Goal: Task Accomplishment & Management: Manage account settings

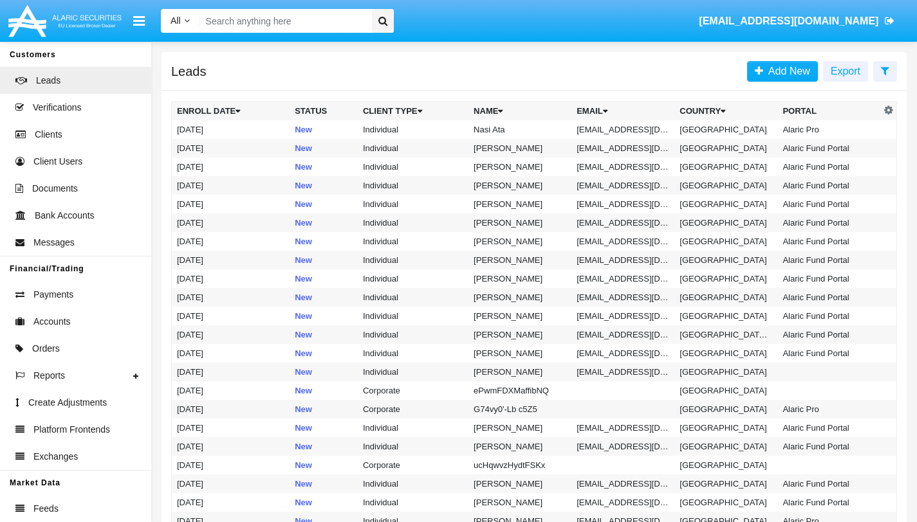
click at [280, 19] on input "Search" at bounding box center [283, 21] width 168 height 24
paste input "[EMAIL_ADDRESS][DOMAIN_NAME]"
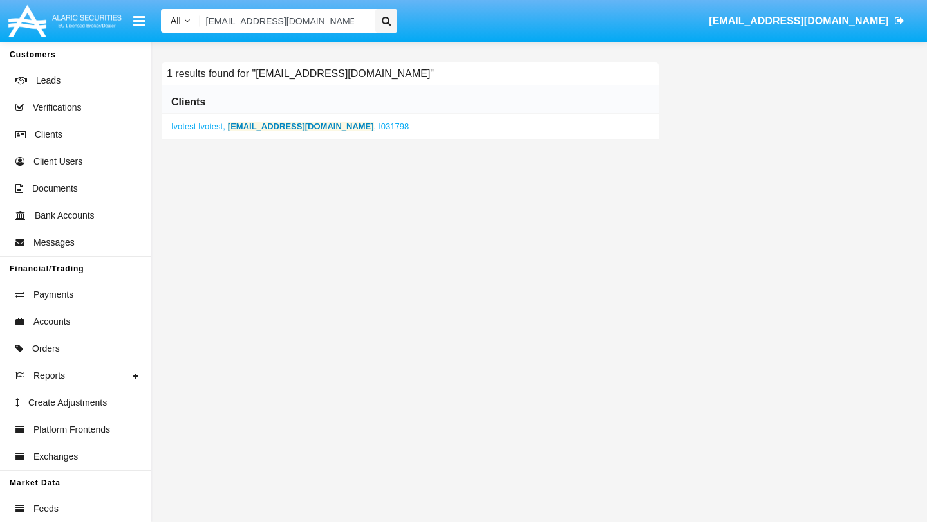
type input "[EMAIL_ADDRESS][DOMAIN_NAME]"
click at [287, 125] on b "[EMAIL_ADDRESS][DOMAIN_NAME]" at bounding box center [301, 127] width 146 height 10
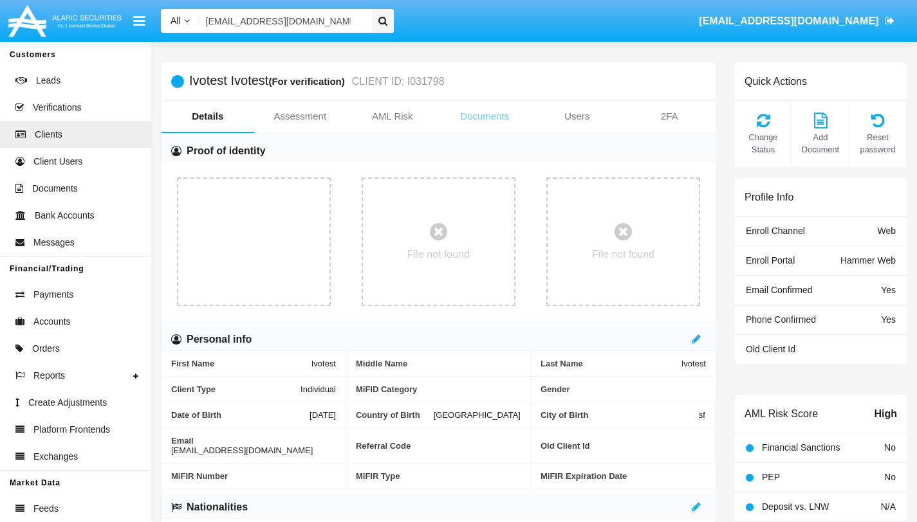
click at [473, 119] on link "Documents" at bounding box center [485, 116] width 93 height 31
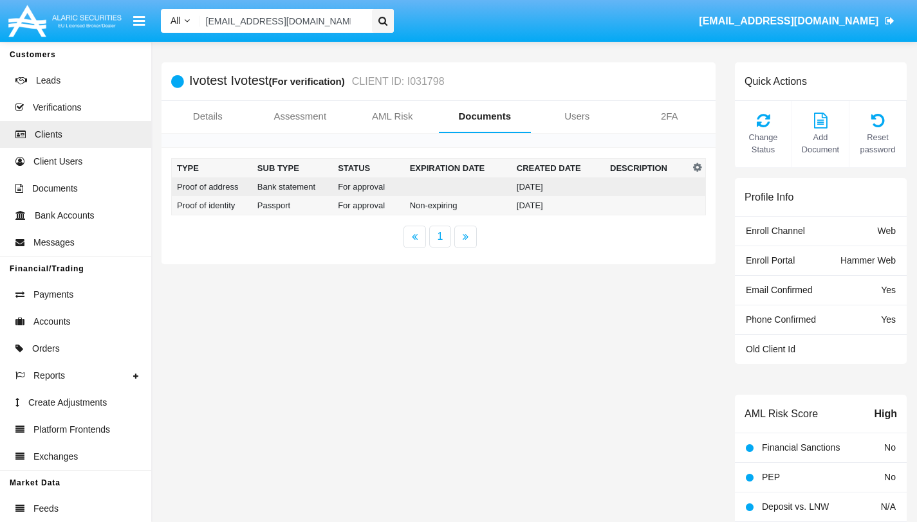
click at [444, 187] on td at bounding box center [458, 187] width 107 height 19
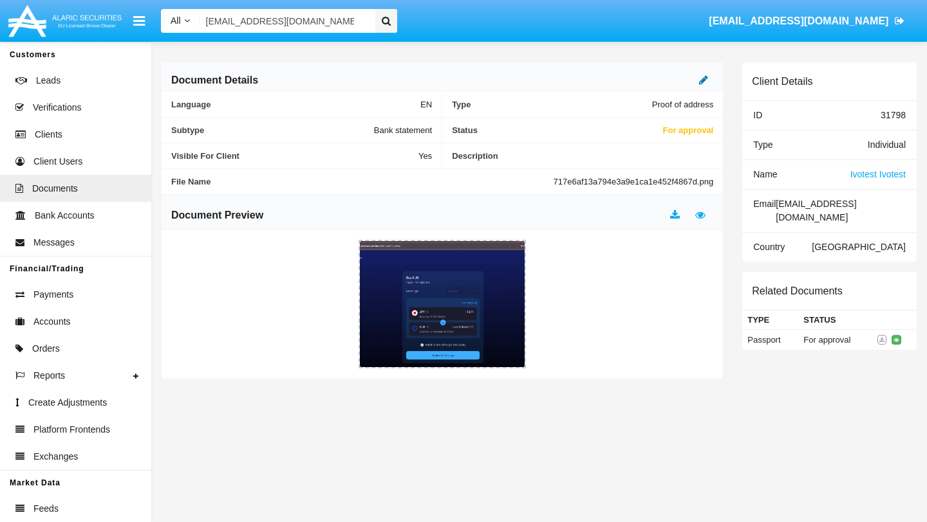
click at [705, 83] on icon at bounding box center [703, 80] width 9 height 10
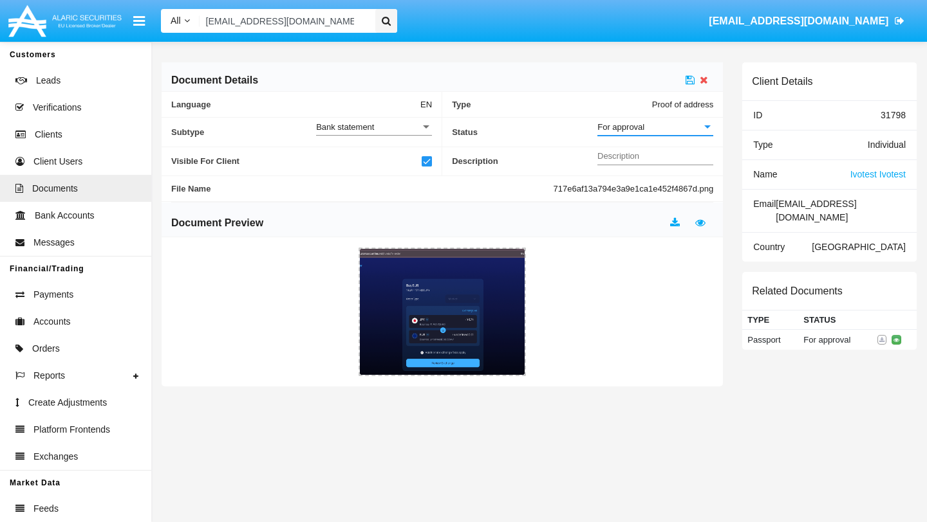
click at [665, 123] on div "For approval" at bounding box center [649, 127] width 104 height 11
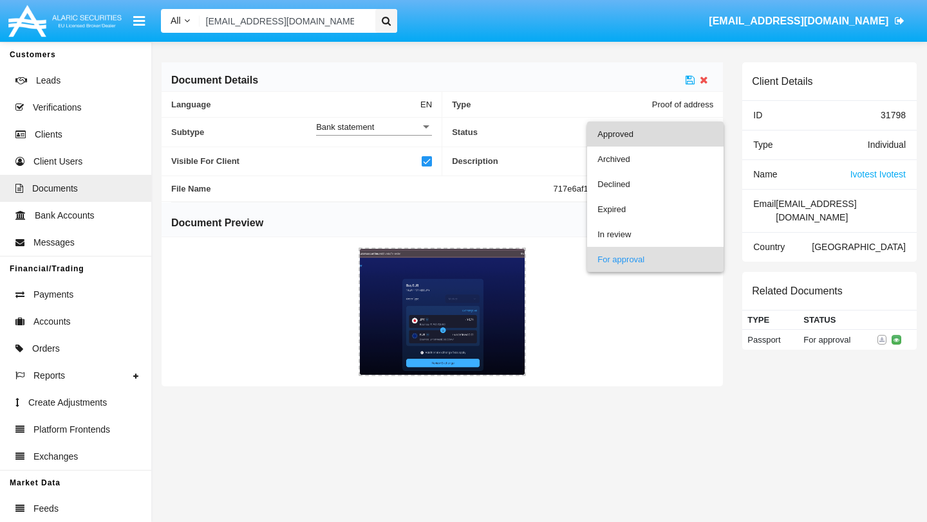
click at [625, 134] on span "Approved" at bounding box center [655, 134] width 116 height 25
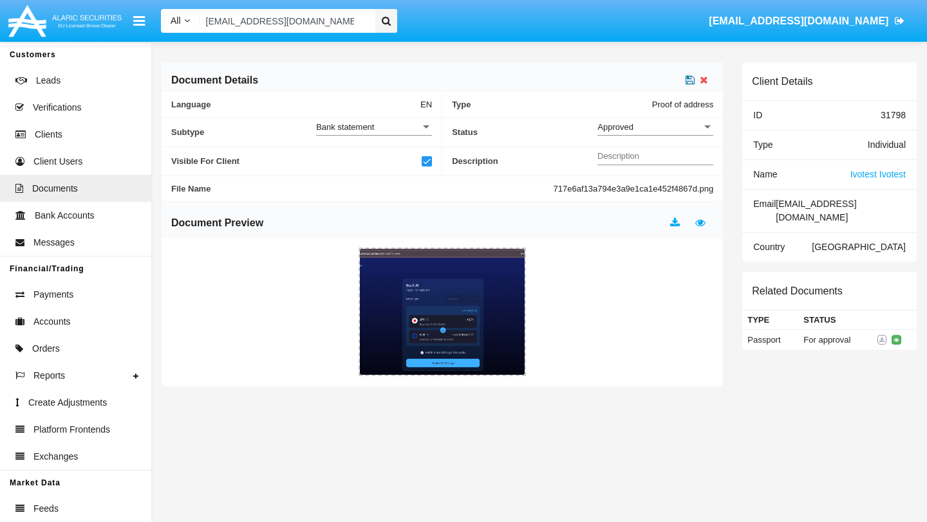
click at [690, 82] on icon at bounding box center [689, 80] width 9 height 10
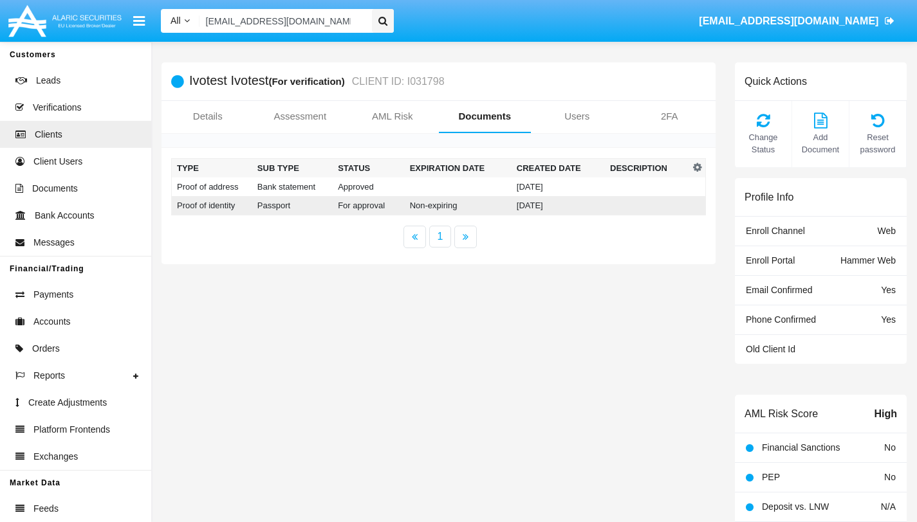
click at [382, 207] on td "For approval" at bounding box center [369, 205] width 72 height 19
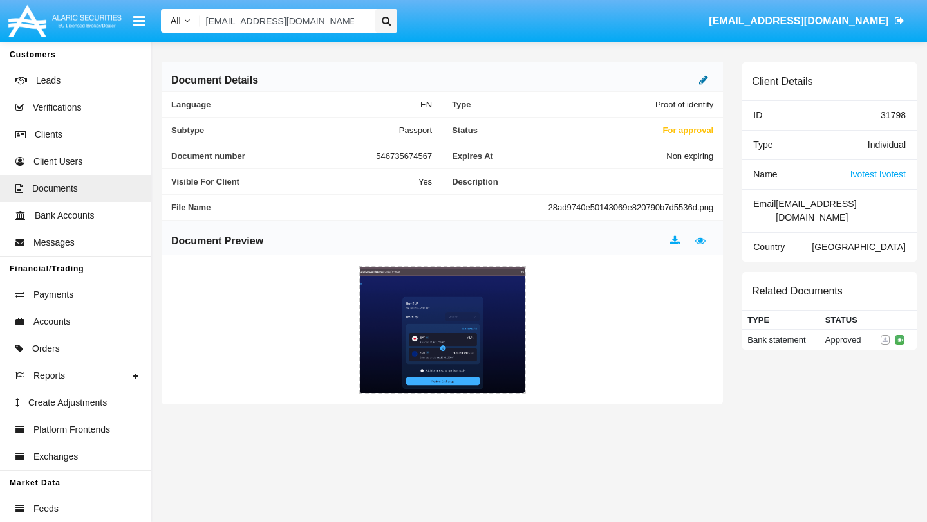
click at [701, 84] on icon at bounding box center [703, 80] width 9 height 10
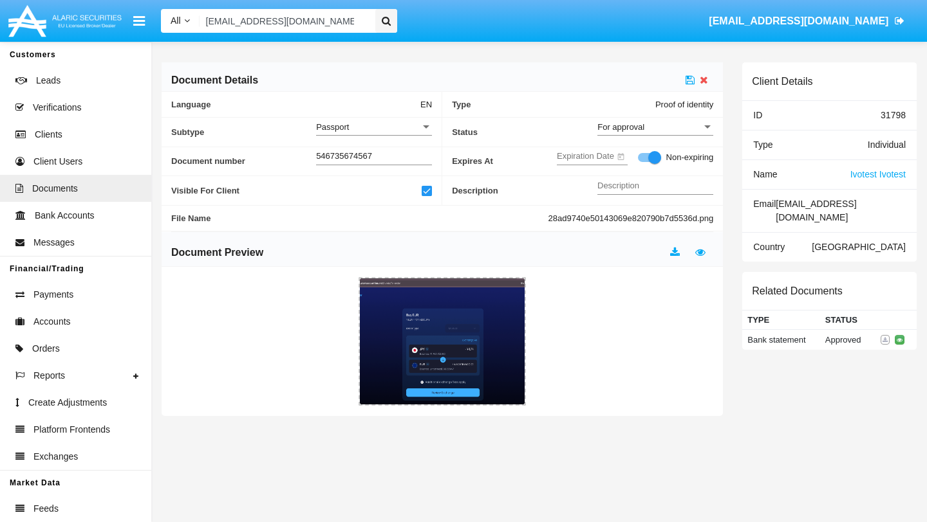
click at [662, 129] on div "For approval" at bounding box center [649, 127] width 104 height 11
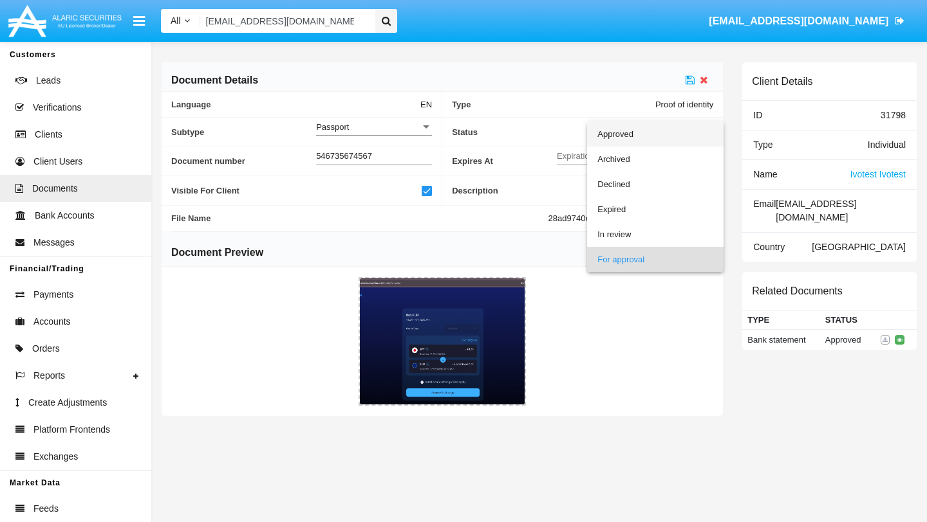
click at [629, 139] on span "Approved" at bounding box center [655, 134] width 116 height 25
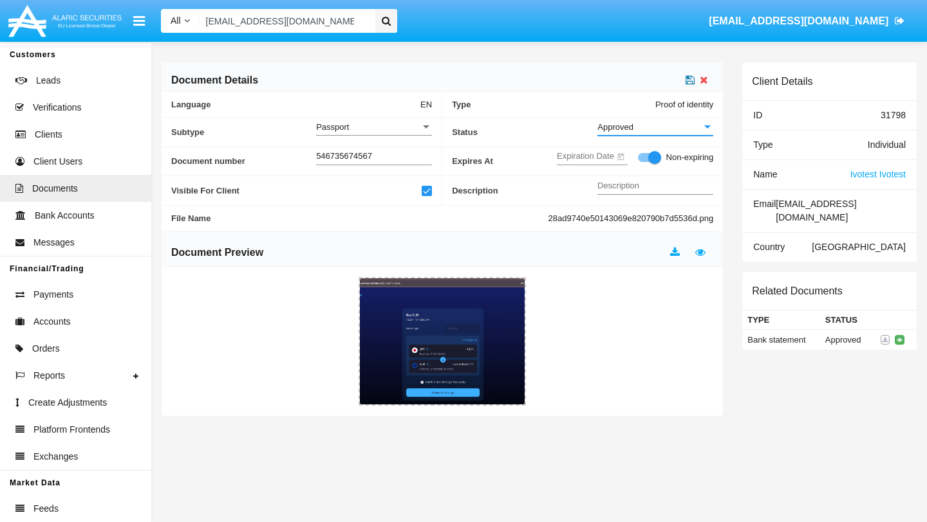
click at [689, 83] on icon at bounding box center [689, 80] width 9 height 10
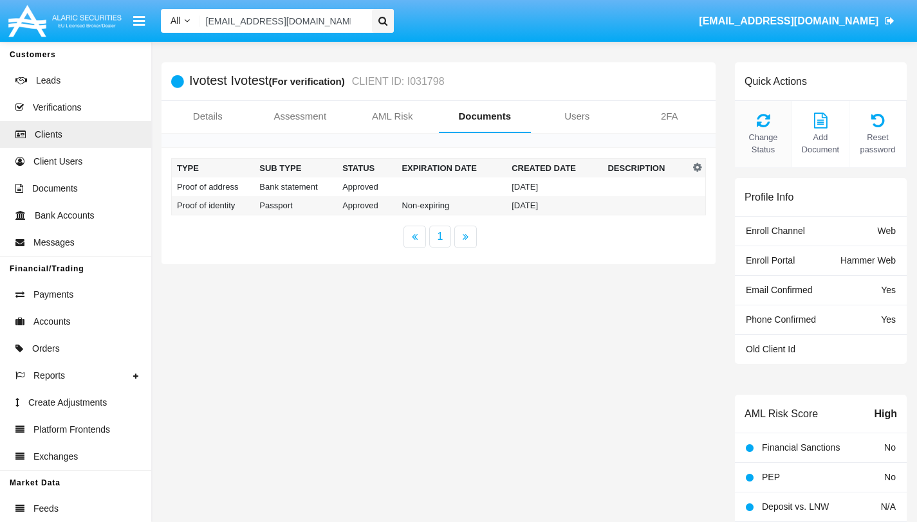
click at [760, 140] on span "Change Status" at bounding box center [763, 143] width 44 height 24
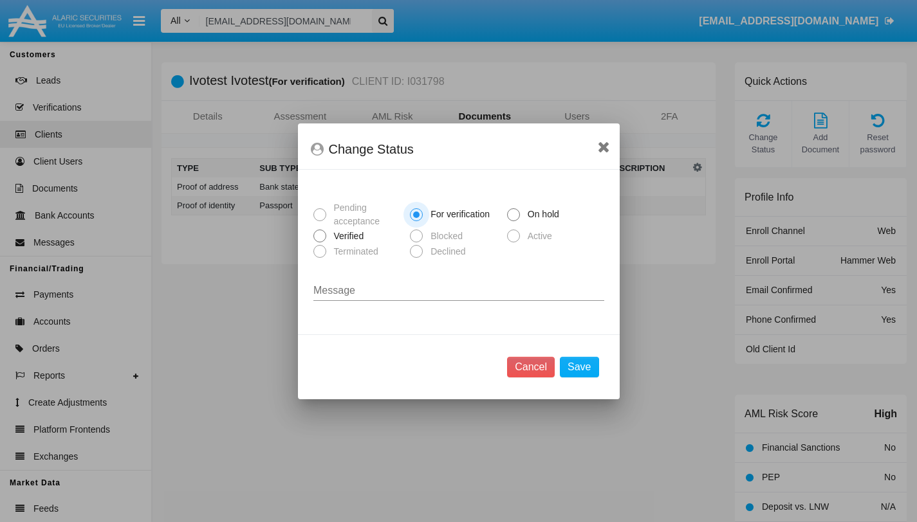
click at [320, 235] on span at bounding box center [319, 236] width 13 height 13
click at [320, 243] on input "Verified" at bounding box center [319, 243] width 1 height 1
radio input "true"
click at [576, 364] on button "Save" at bounding box center [579, 367] width 39 height 21
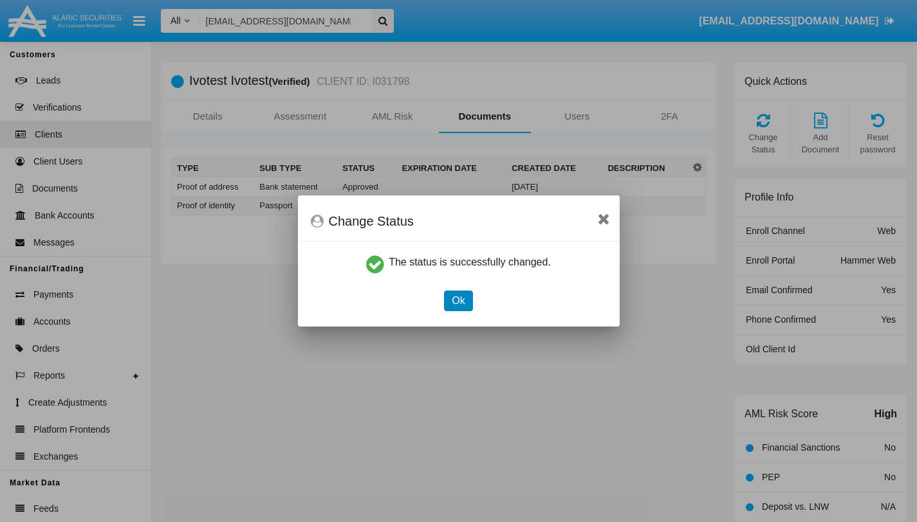
click at [463, 299] on button "Ok" at bounding box center [458, 301] width 28 height 21
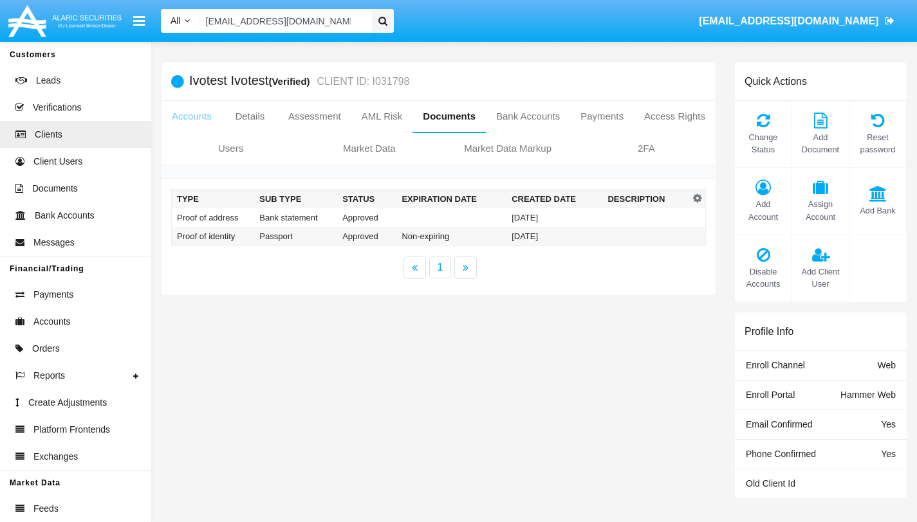
click at [212, 117] on link "Accounts" at bounding box center [191, 116] width 60 height 31
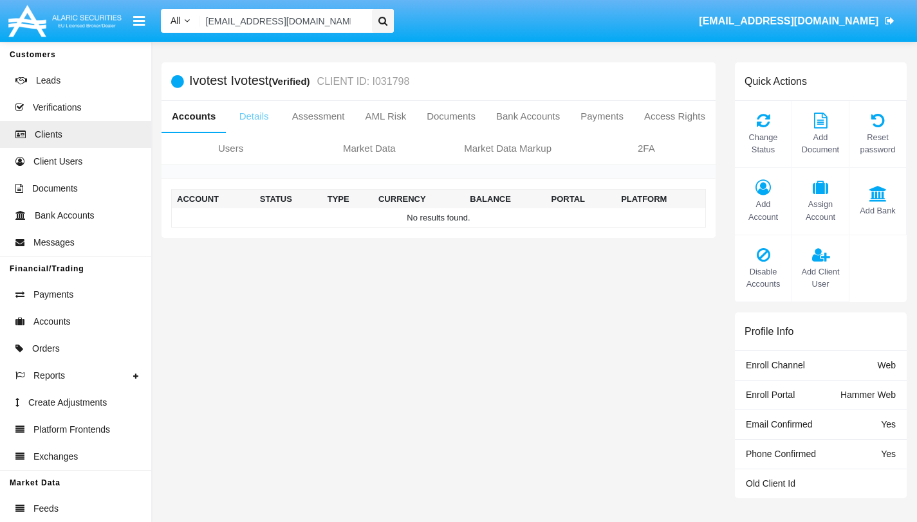
click at [281, 120] on link "Details" at bounding box center [253, 116] width 55 height 31
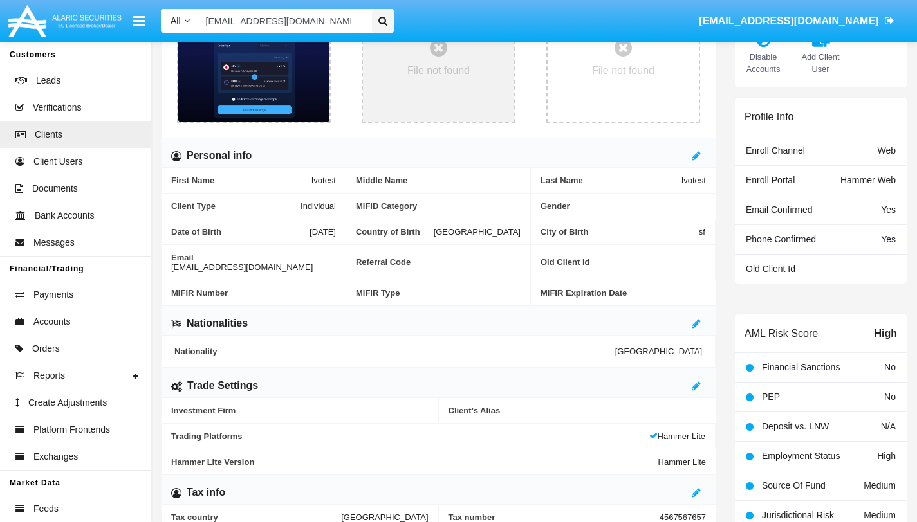
scroll to position [237, 0]
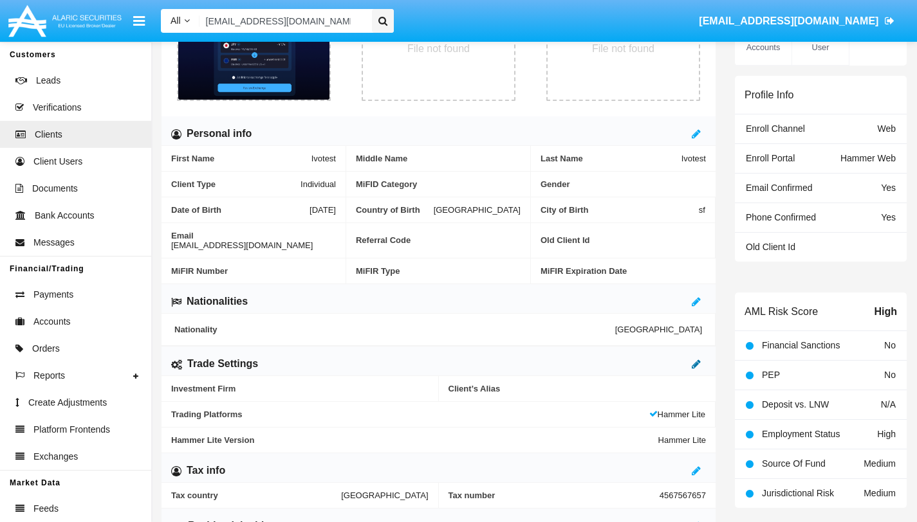
click at [697, 359] on icon at bounding box center [696, 364] width 9 height 10
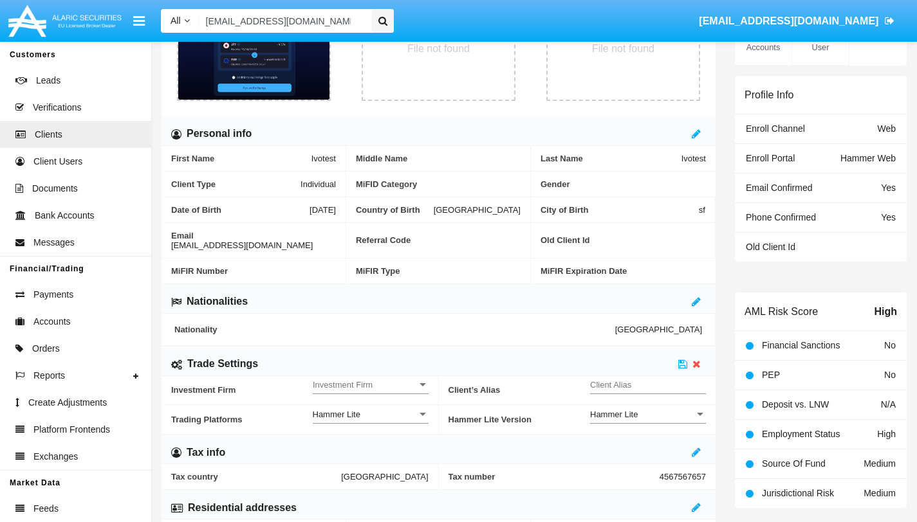
click at [661, 380] on input "Client Alias" at bounding box center [648, 385] width 116 height 11
type input "Д"
type input "DEMOTEST"
click at [417, 380] on div at bounding box center [423, 385] width 12 height 11
click at [353, 378] on span "No" at bounding box center [371, 383] width 116 height 25
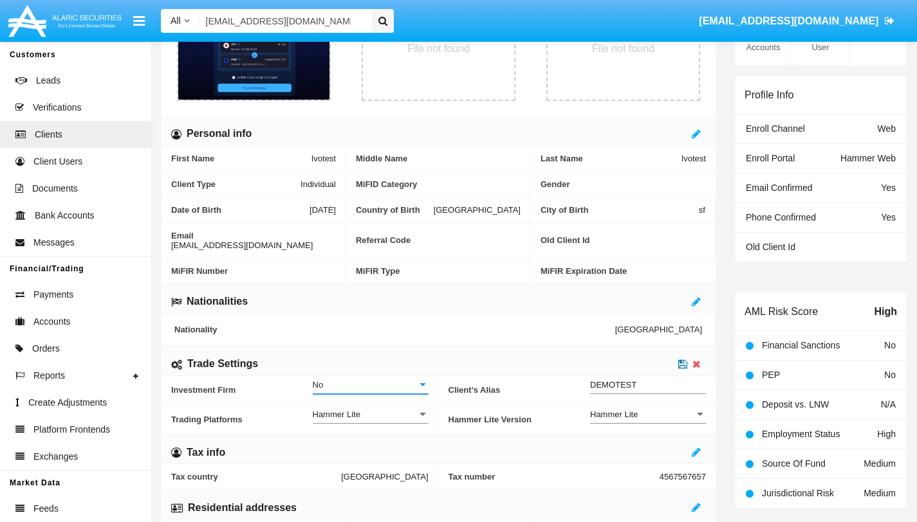
click at [680, 359] on link at bounding box center [682, 364] width 9 height 11
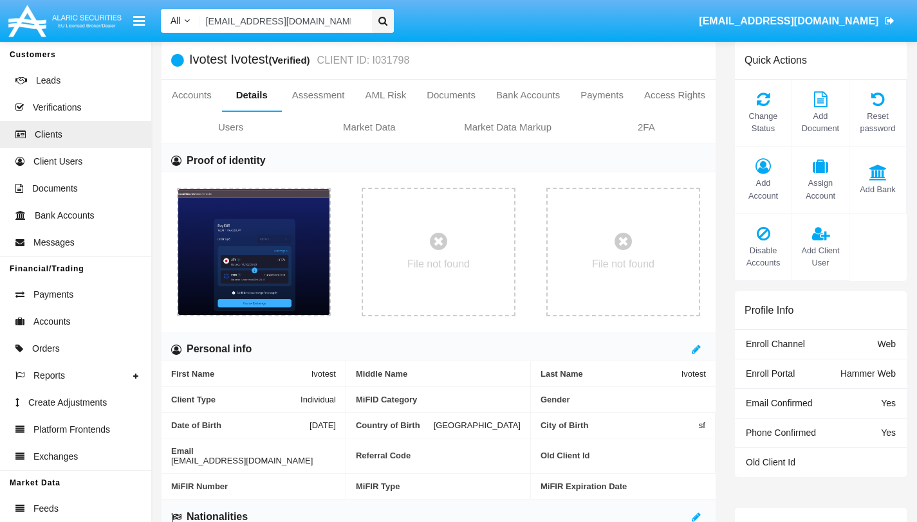
scroll to position [0, 0]
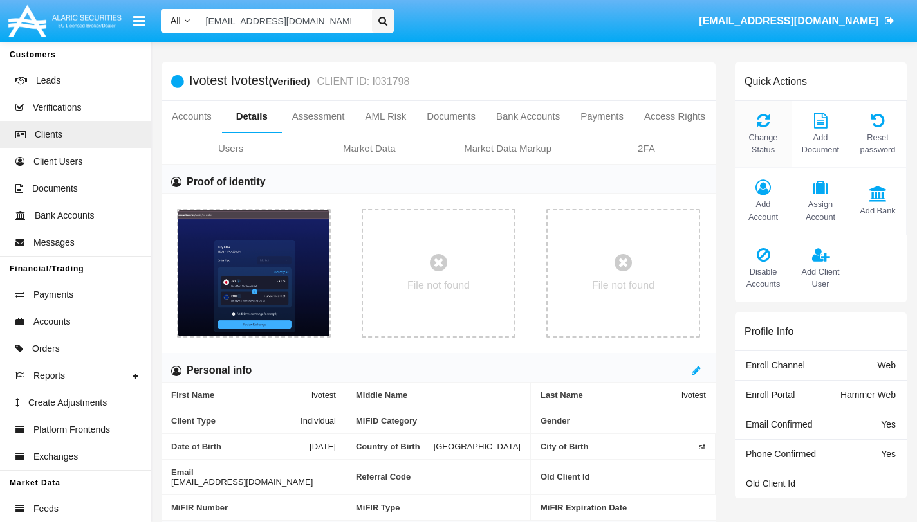
click at [761, 142] on span "Change Status" at bounding box center [763, 143] width 44 height 24
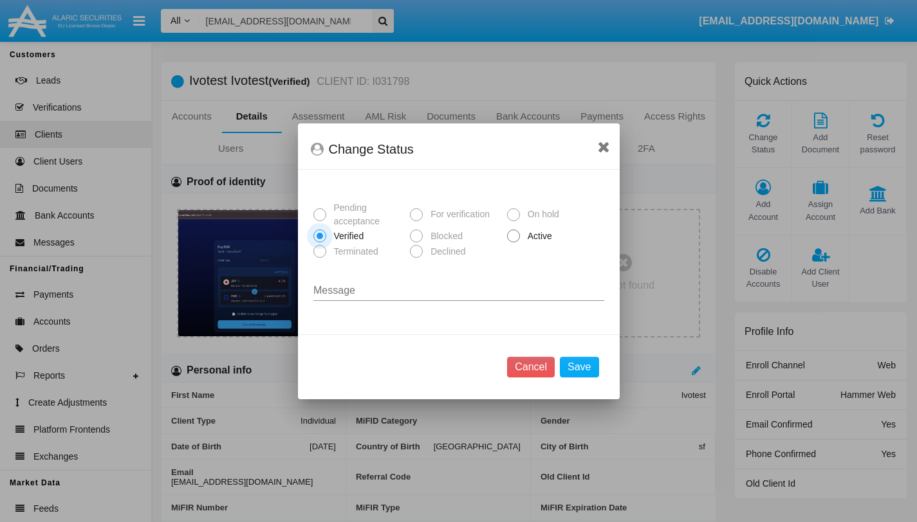
click at [514, 231] on span at bounding box center [513, 236] width 13 height 13
click at [513, 243] on input "Active" at bounding box center [513, 243] width 1 height 1
radio input "true"
click at [588, 371] on button "Save" at bounding box center [579, 367] width 39 height 21
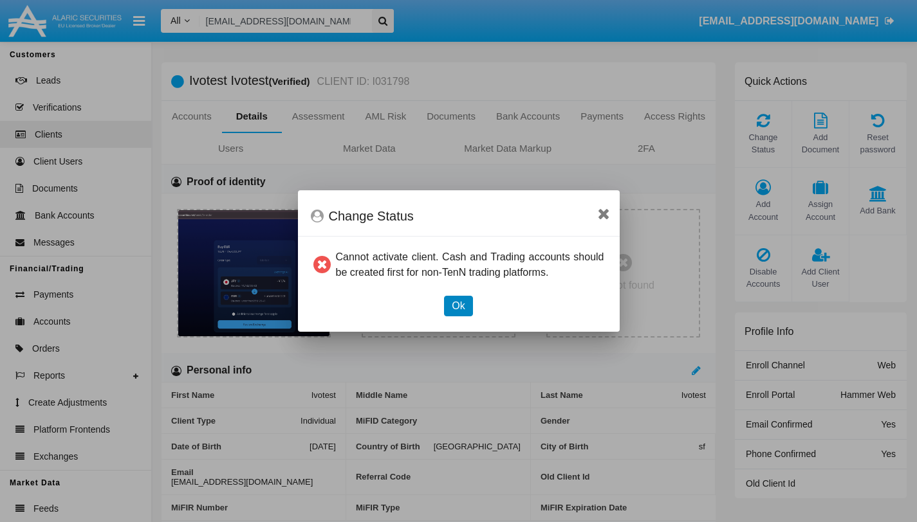
click at [459, 304] on button "Ok" at bounding box center [458, 306] width 28 height 21
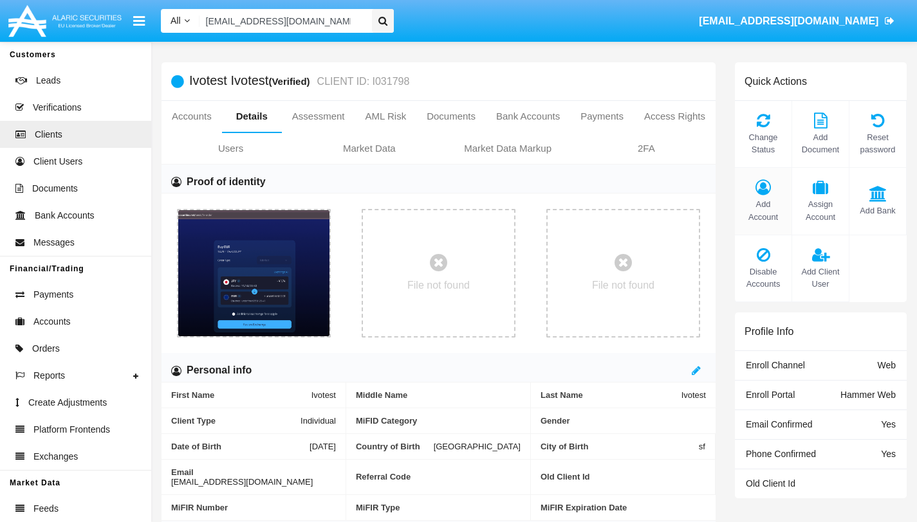
click at [760, 203] on span "Add Account" at bounding box center [763, 210] width 44 height 24
click at [764, 193] on icon at bounding box center [763, 187] width 44 height 15
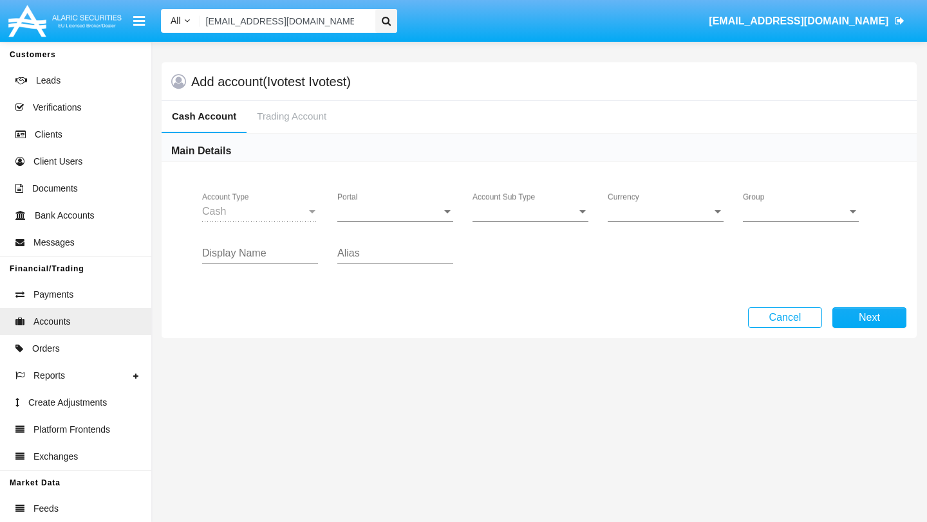
click at [300, 207] on div "Cash" at bounding box center [254, 212] width 104 height 12
click at [403, 221] on div "Portal Portal" at bounding box center [395, 207] width 116 height 29
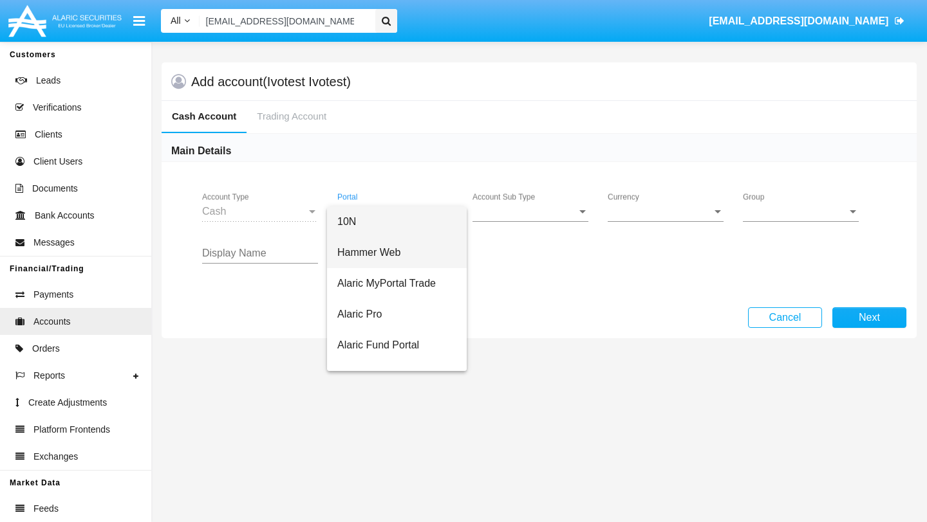
click at [395, 254] on span "Hammer Web" at bounding box center [396, 252] width 119 height 31
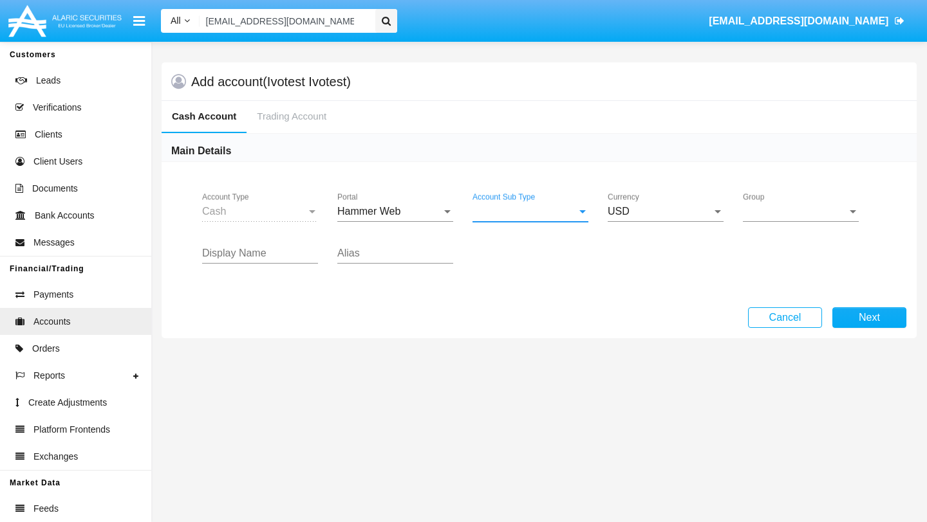
click at [524, 216] on span "Account Sub Type" at bounding box center [524, 212] width 104 height 12
click at [519, 219] on span "Trading Cash" at bounding box center [530, 222] width 116 height 31
click at [770, 214] on span "Group" at bounding box center [794, 212] width 104 height 12
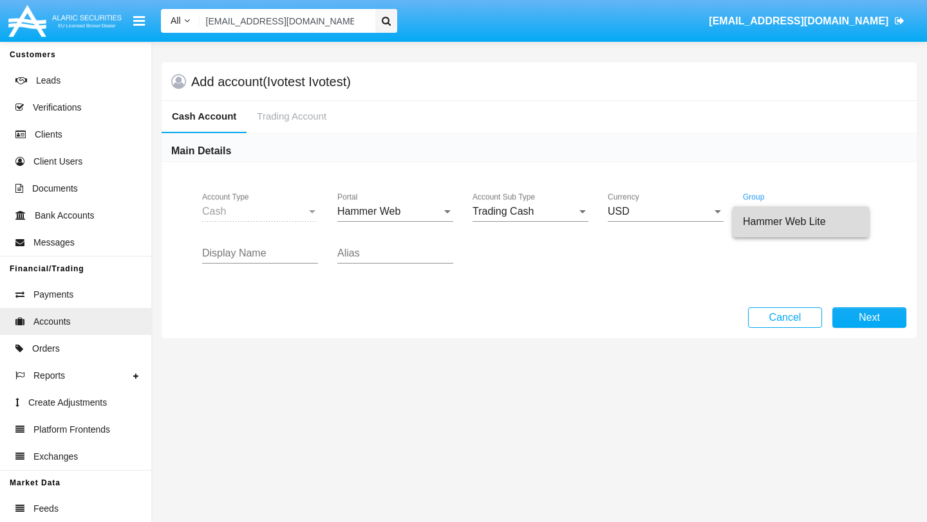
click at [769, 221] on span "Hammer Web Lite" at bounding box center [800, 222] width 116 height 31
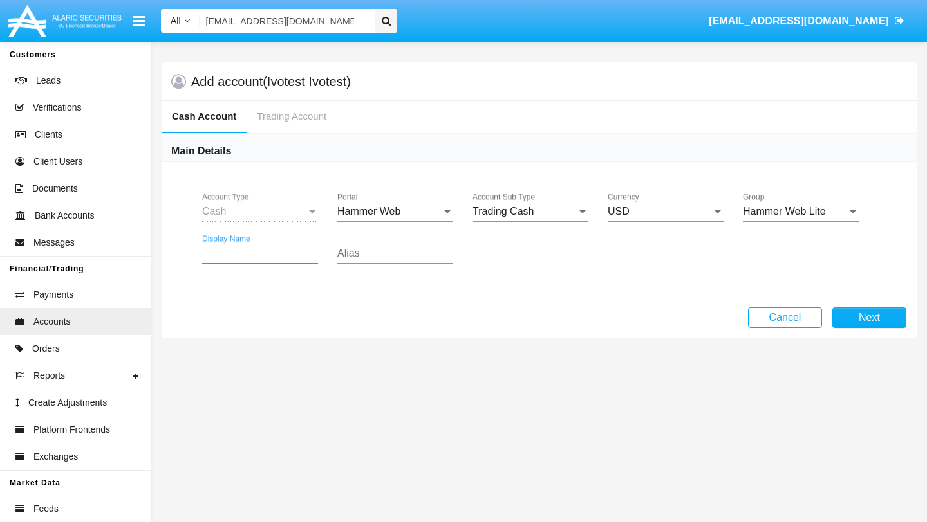
click at [271, 254] on input "Display Name" at bounding box center [260, 254] width 116 height 12
type input "ewcwa"
click at [390, 248] on div "Alias" at bounding box center [395, 249] width 116 height 29
type input "DEMOTEST"
click at [858, 324] on button "Next" at bounding box center [869, 318] width 74 height 21
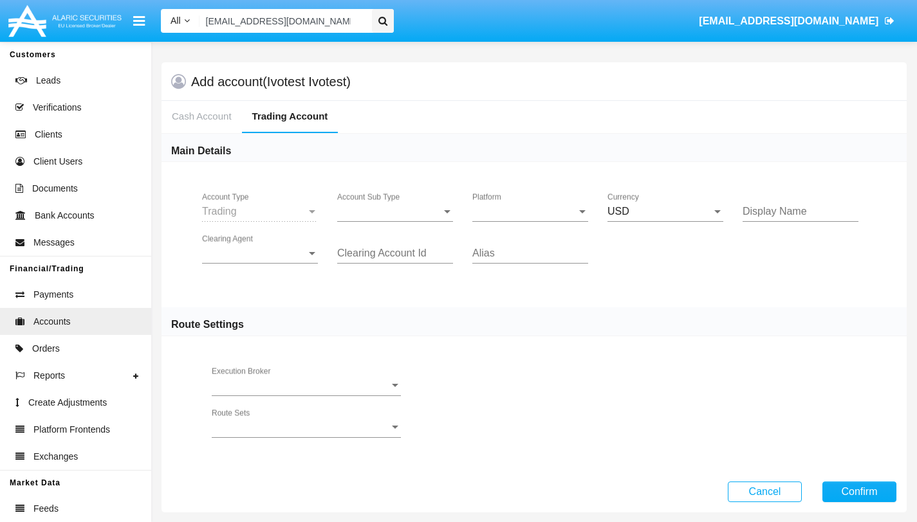
click at [426, 224] on div "Account Sub Type Account Sub Type" at bounding box center [395, 214] width 116 height 42
click at [426, 215] on span "Account Sub Type" at bounding box center [389, 212] width 104 height 12
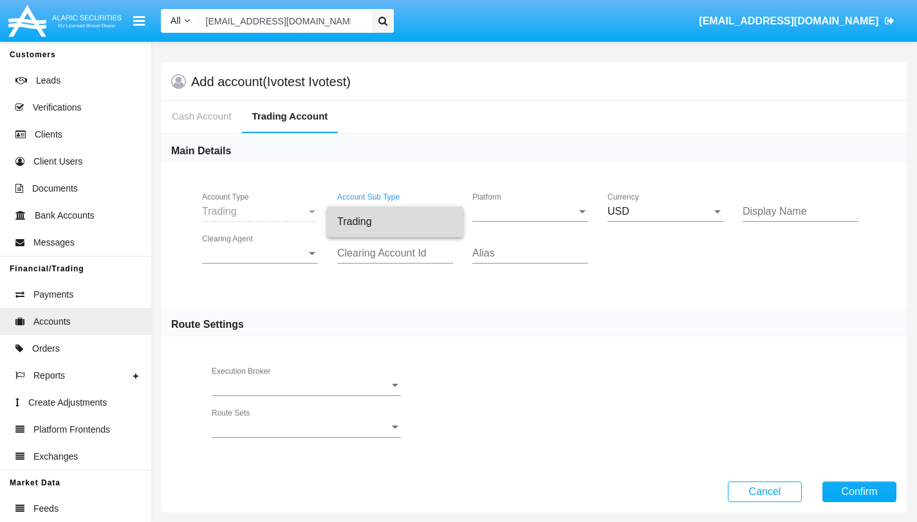
click at [418, 219] on span "Trading" at bounding box center [395, 222] width 116 height 31
click at [502, 219] on div "Platform Platform" at bounding box center [530, 207] width 116 height 29
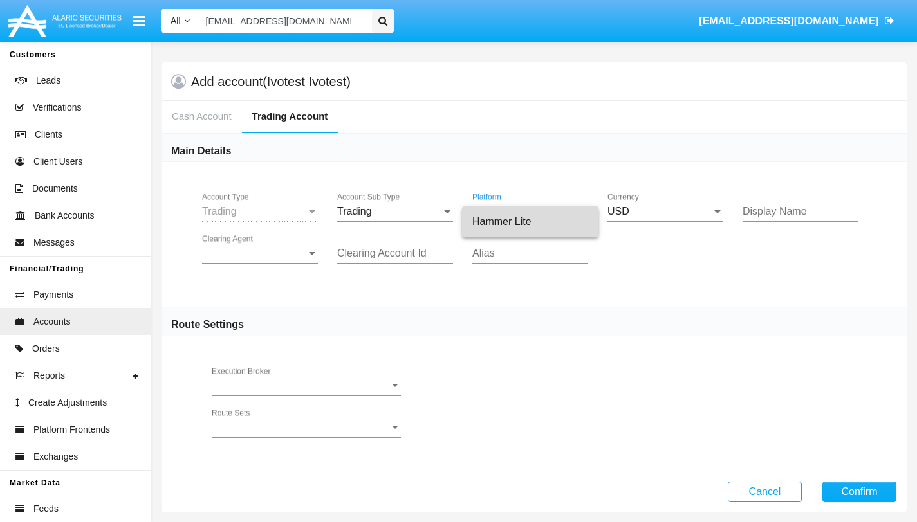
click at [502, 219] on span "Hammer Lite" at bounding box center [530, 222] width 116 height 31
click at [770, 213] on input "Display Name" at bounding box center [800, 212] width 116 height 12
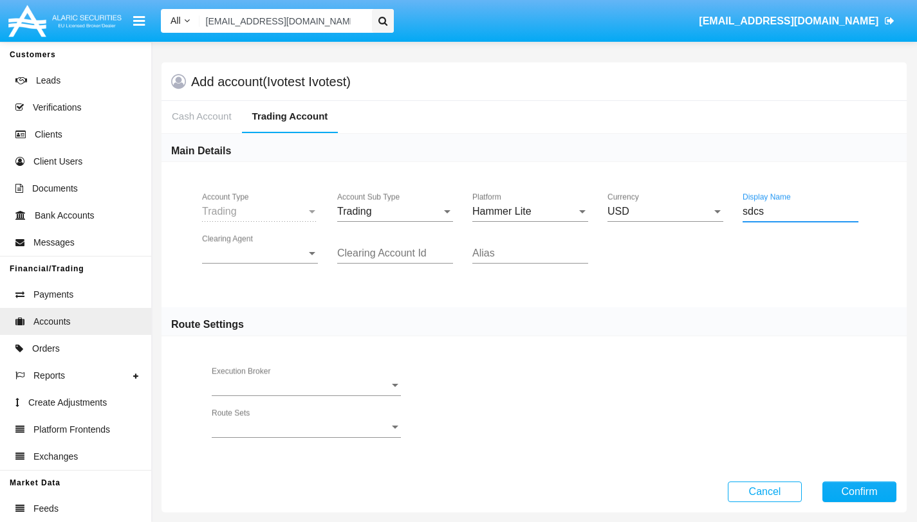
type input "sdcs"
click at [279, 255] on span "Clearing Agent" at bounding box center [254, 254] width 104 height 12
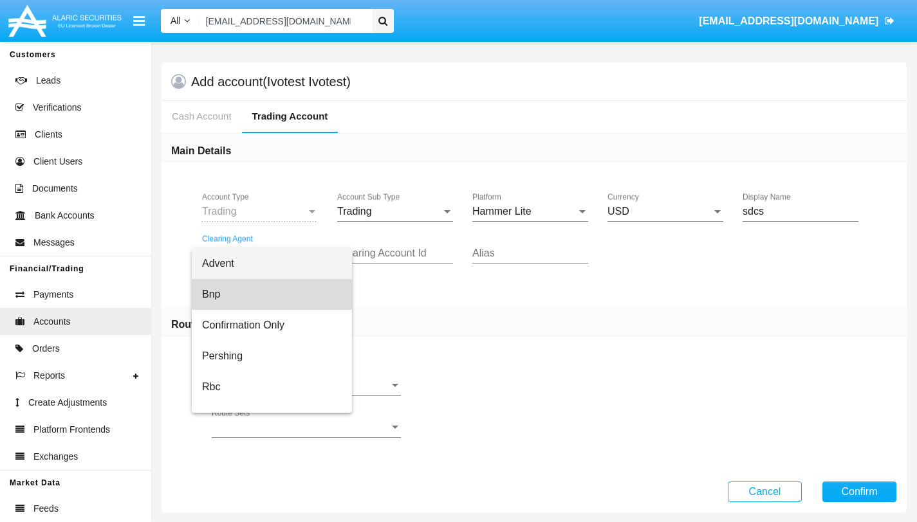
click at [245, 292] on span "Bnp" at bounding box center [272, 294] width 140 height 31
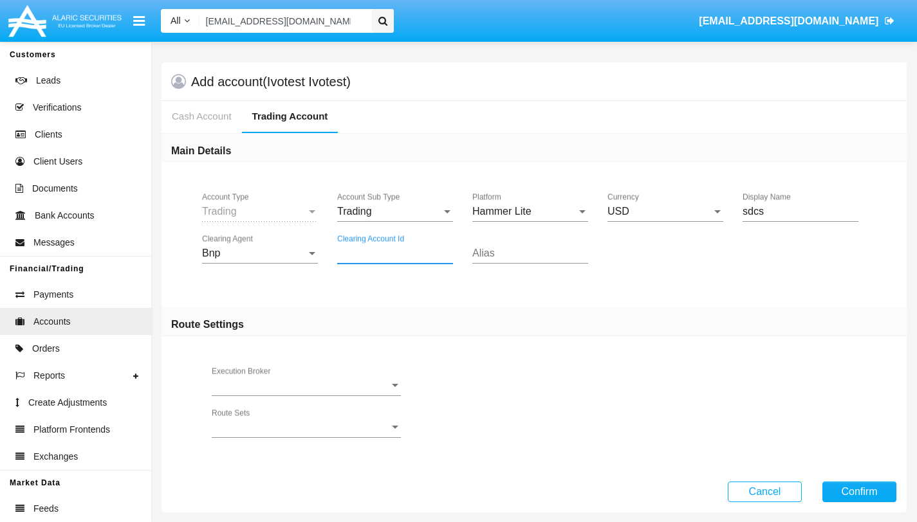
click at [416, 259] on input "Clearing Account Id" at bounding box center [395, 254] width 116 height 12
click at [531, 264] on div "Alias" at bounding box center [530, 249] width 116 height 29
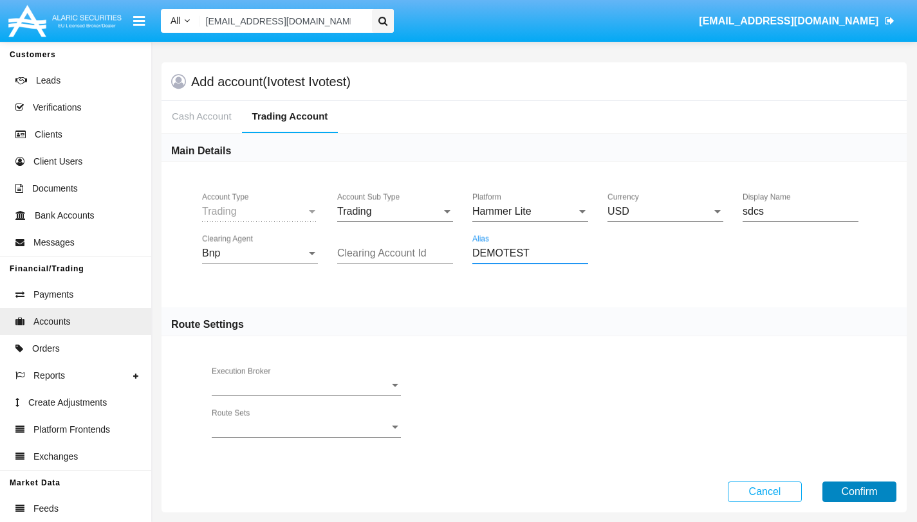
type input "DEMOTEST"
click at [874, 490] on button "Confirm" at bounding box center [859, 492] width 74 height 21
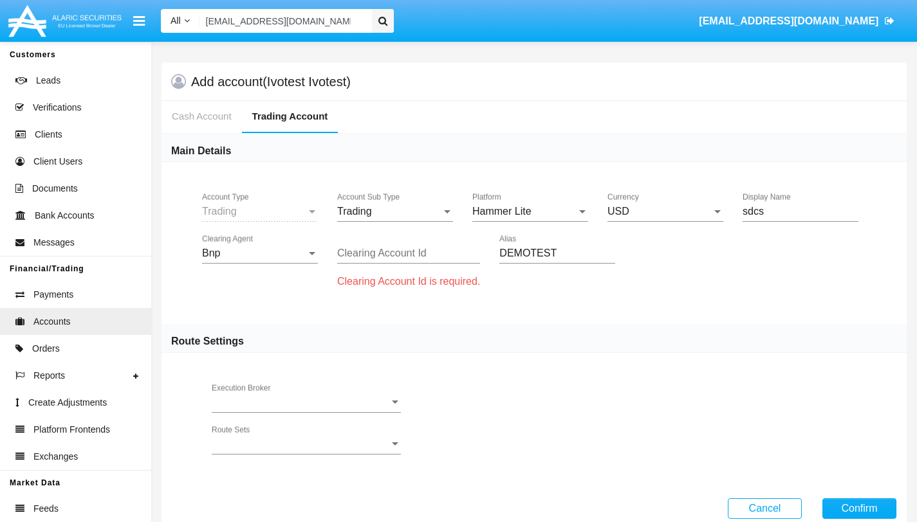
click at [382, 254] on input "Clearing Account Id" at bounding box center [408, 254] width 143 height 12
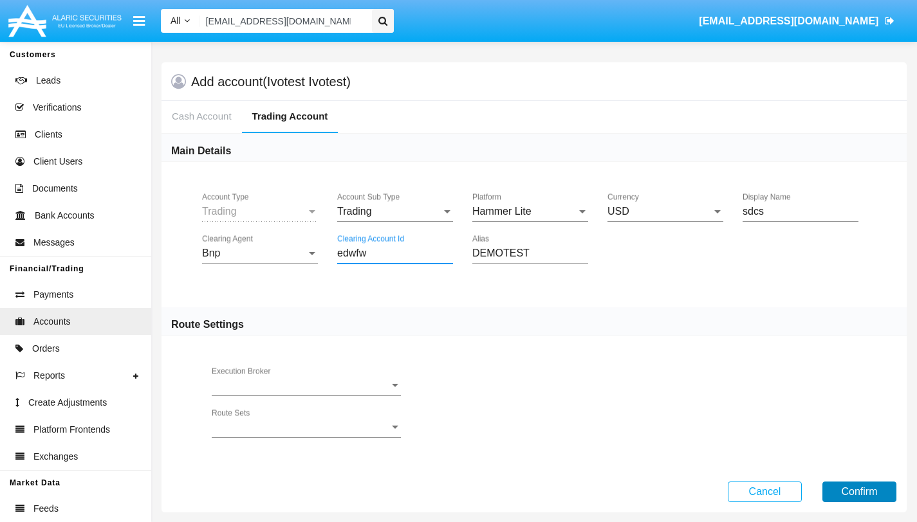
type input "edwfw"
click at [862, 497] on button "Confirm" at bounding box center [859, 492] width 74 height 21
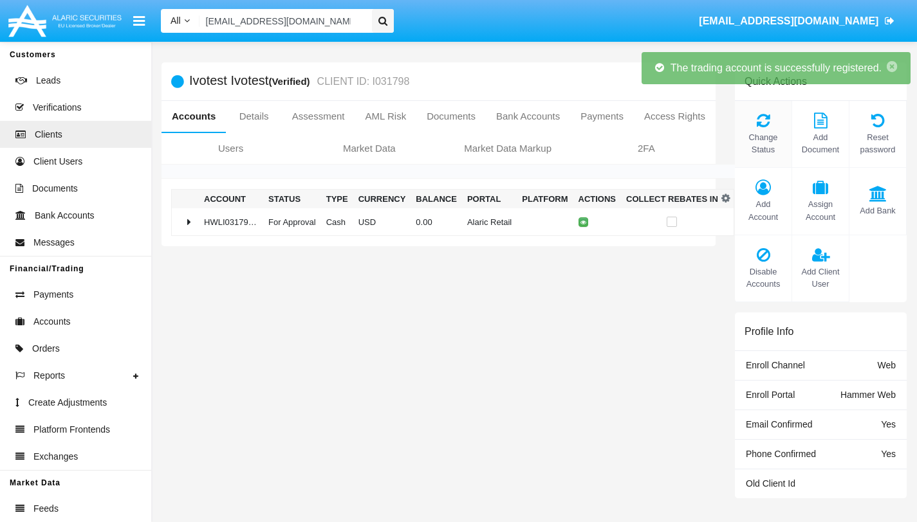
click at [762, 141] on span "Change Status" at bounding box center [763, 143] width 44 height 24
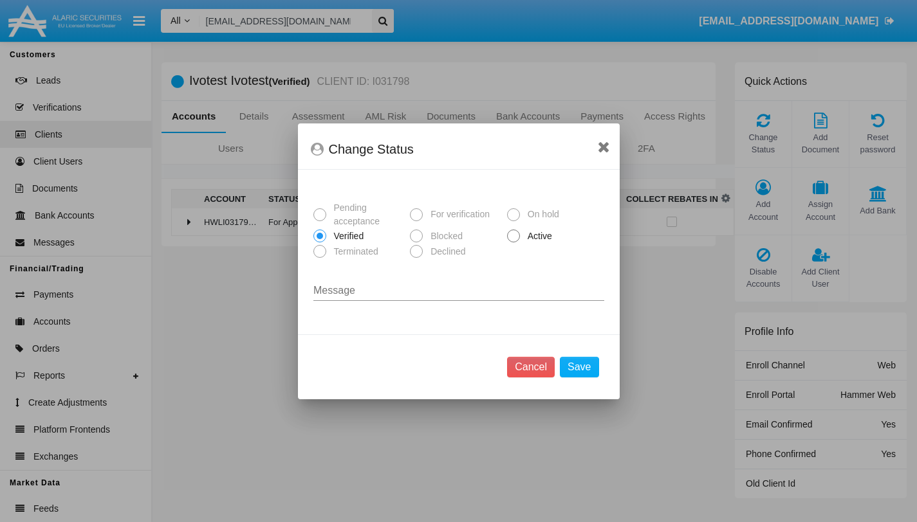
click at [515, 237] on span at bounding box center [513, 236] width 13 height 13
click at [513, 243] on input "Active" at bounding box center [513, 243] width 1 height 1
radio input "true"
click at [582, 365] on button "Save" at bounding box center [579, 367] width 39 height 21
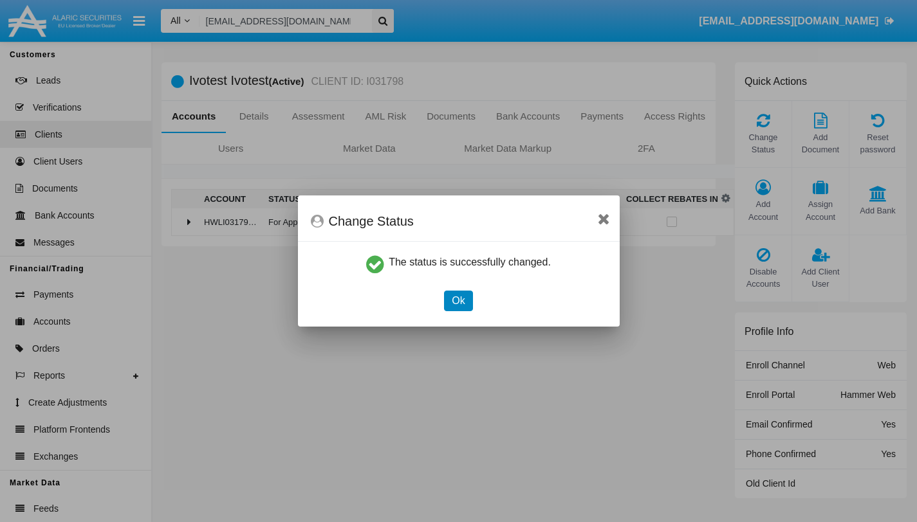
click at [453, 300] on button "Ok" at bounding box center [458, 301] width 28 height 21
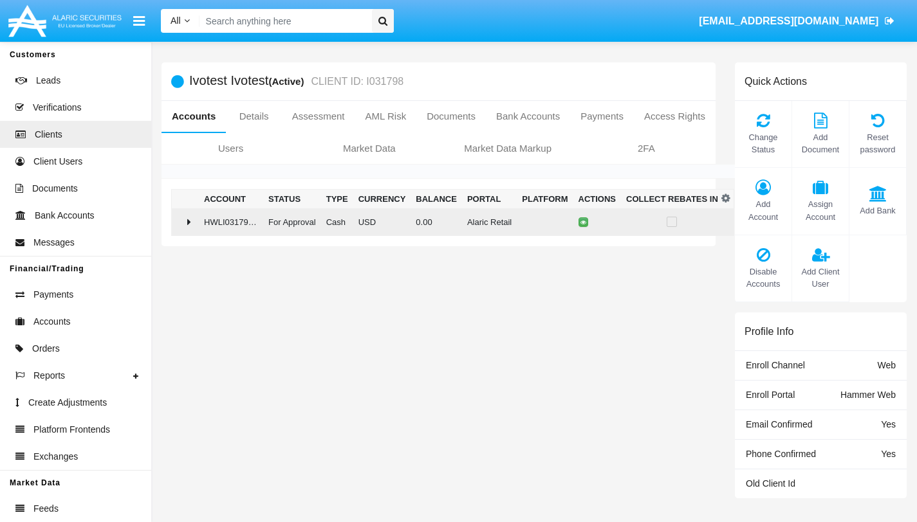
click at [187, 221] on icon at bounding box center [189, 222] width 4 height 10
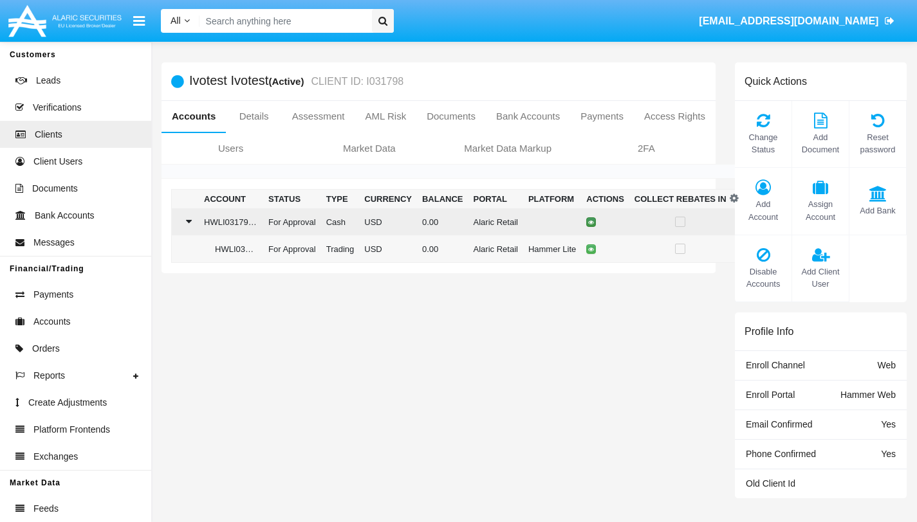
click at [596, 225] on button at bounding box center [591, 222] width 10 height 10
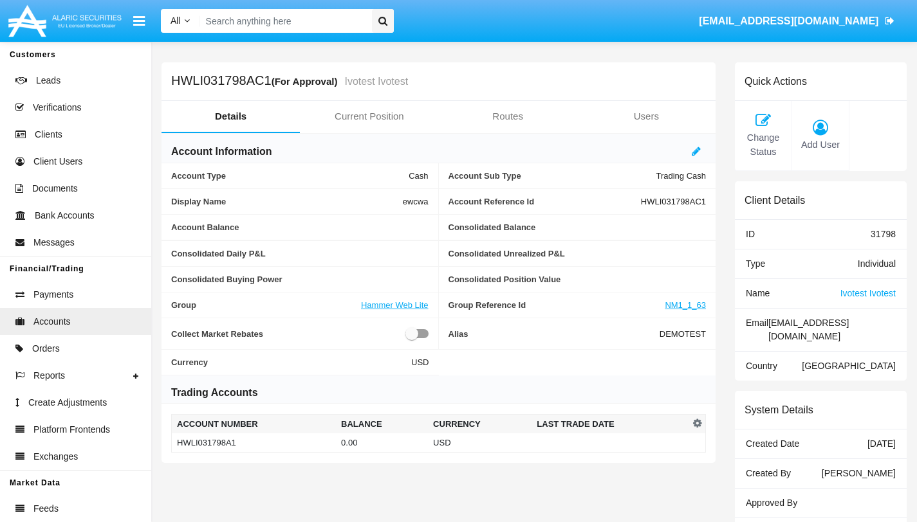
click at [598, 223] on span "Consolidated Balance" at bounding box center [577, 228] width 258 height 10
click at [766, 139] on span "Change Status" at bounding box center [763, 145] width 44 height 28
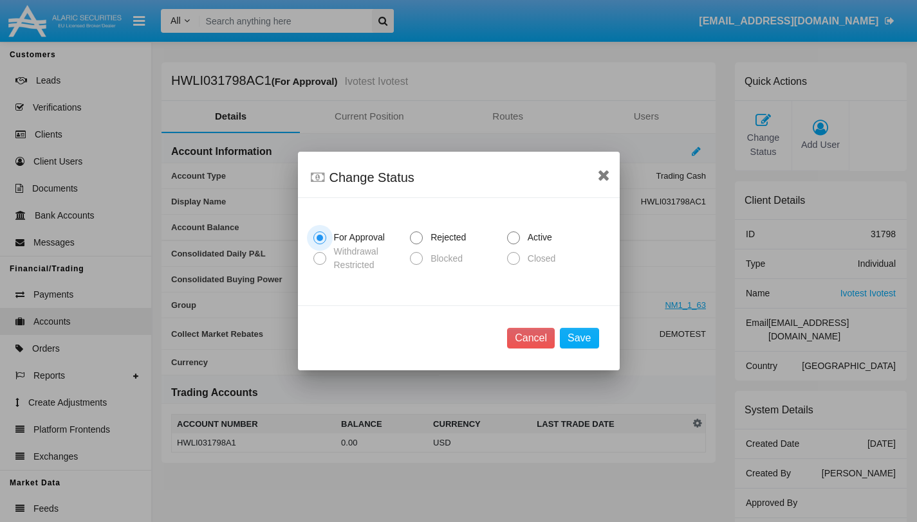
click at [517, 236] on span at bounding box center [513, 238] width 13 height 13
click at [513, 244] on input "Active" at bounding box center [513, 244] width 1 height 1
radio input "true"
click at [582, 335] on button "Save" at bounding box center [579, 338] width 39 height 21
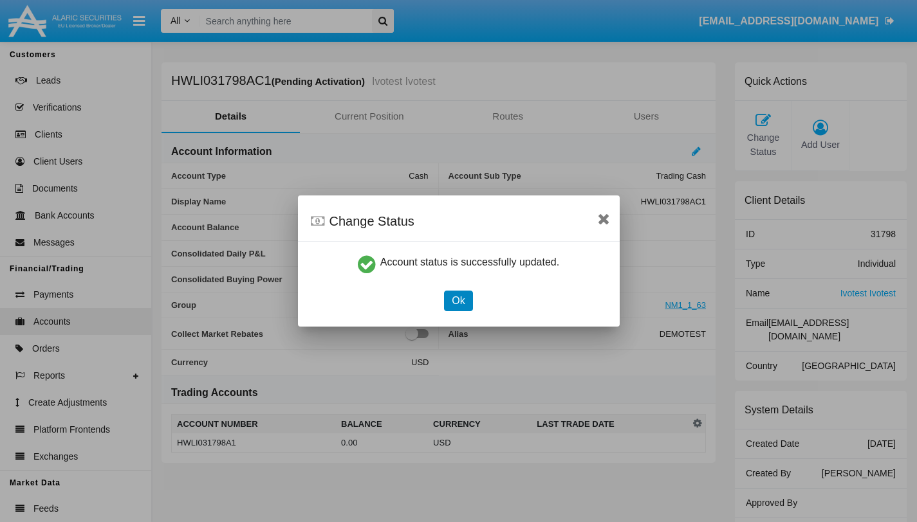
click at [459, 300] on button "Ok" at bounding box center [458, 301] width 28 height 21
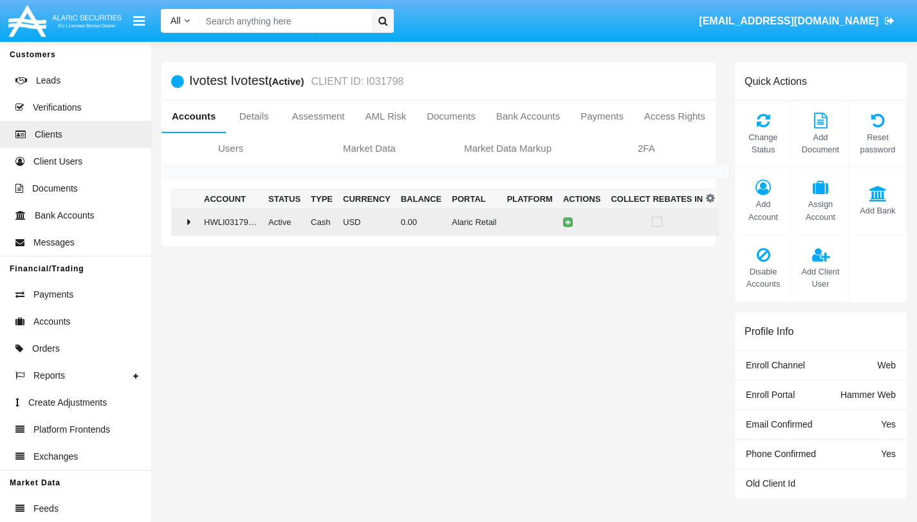
click at [192, 219] on div at bounding box center [185, 222] width 17 height 10
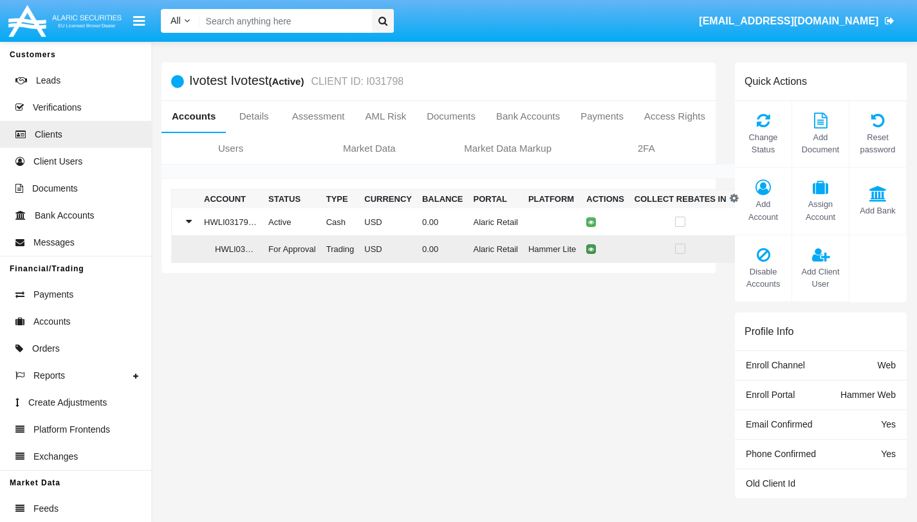
click at [594, 251] on icon at bounding box center [591, 249] width 6 height 6
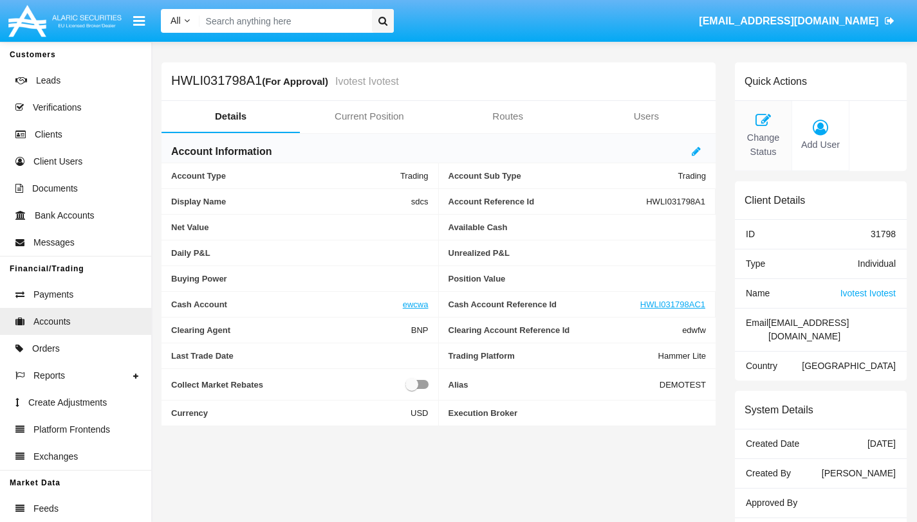
click at [764, 135] on span "Change Status" at bounding box center [763, 145] width 44 height 28
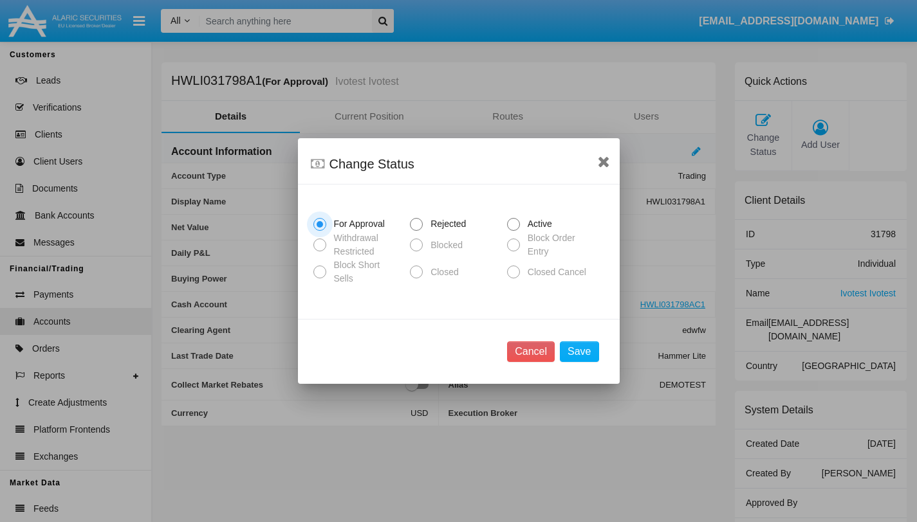
click at [513, 228] on span at bounding box center [513, 224] width 13 height 13
click at [513, 231] on input "Active" at bounding box center [513, 231] width 1 height 1
radio input "true"
click at [578, 348] on button "Save" at bounding box center [579, 352] width 39 height 21
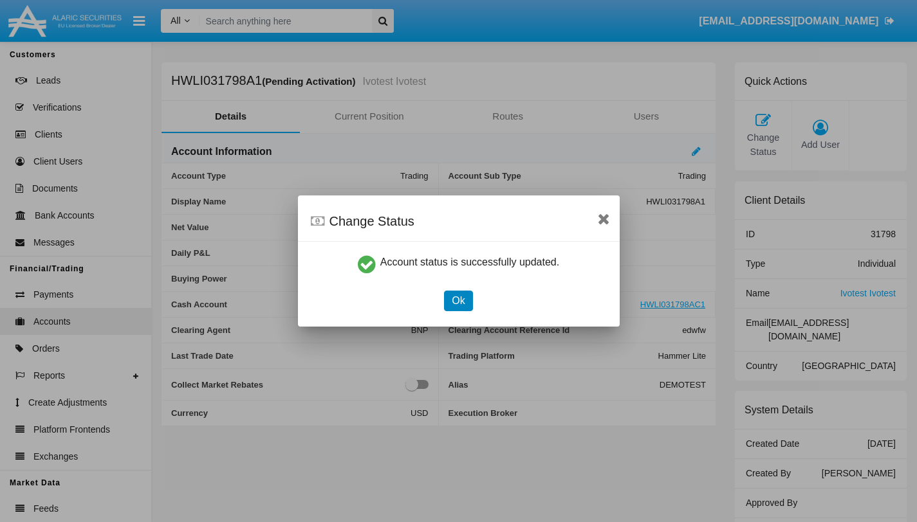
click at [458, 295] on button "Ok" at bounding box center [458, 301] width 28 height 21
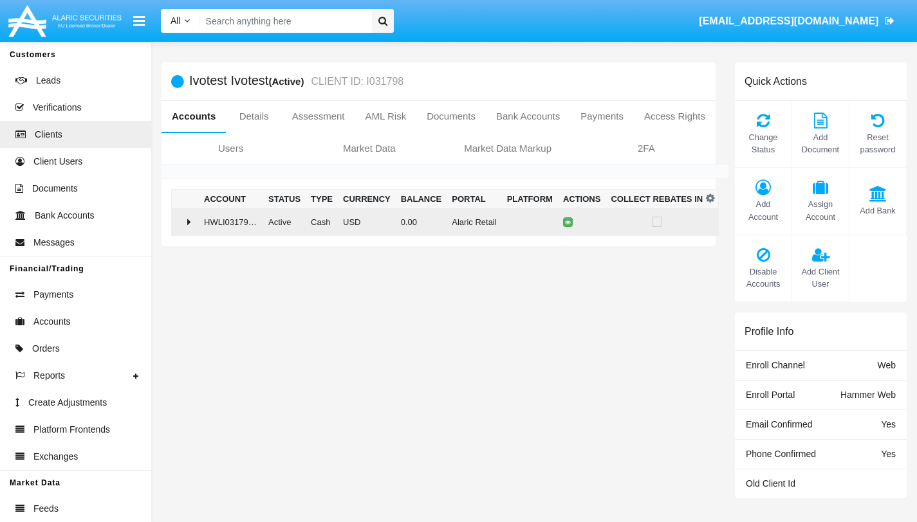
click at [190, 218] on icon at bounding box center [189, 222] width 4 height 10
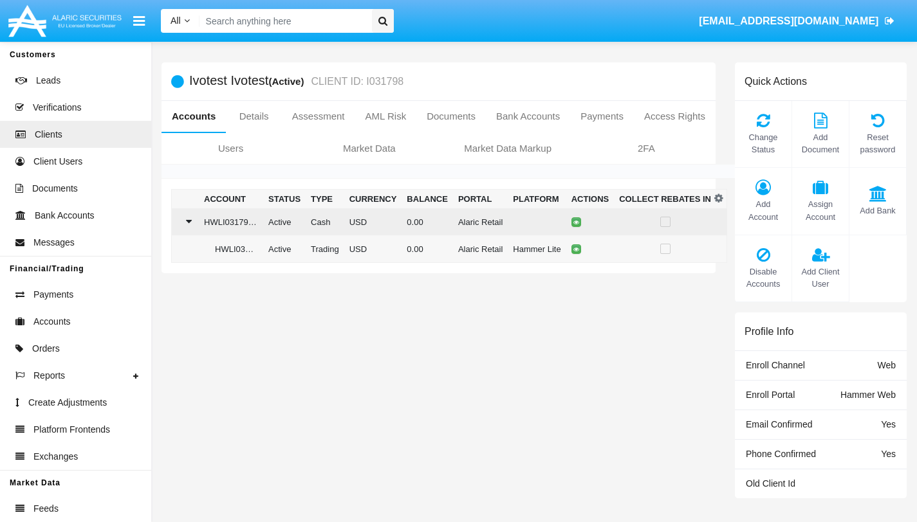
click at [190, 225] on div at bounding box center [185, 222] width 17 height 10
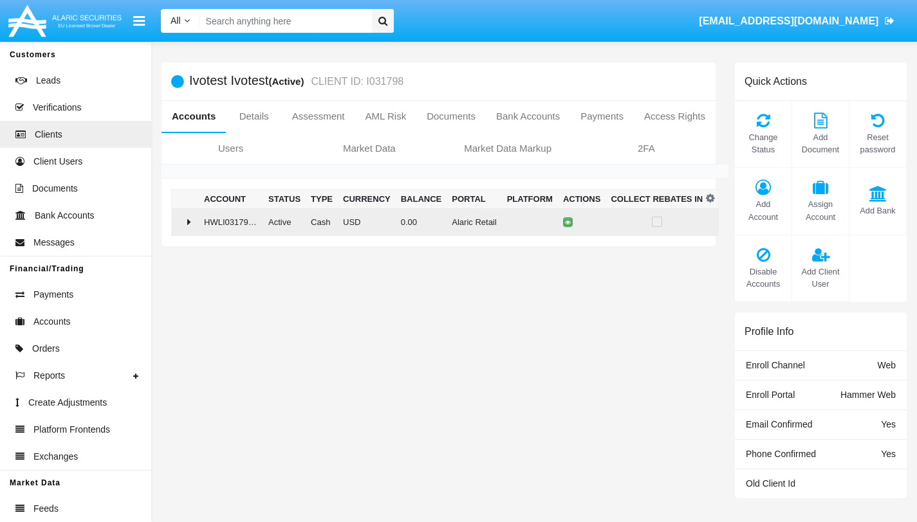
click at [190, 225] on icon at bounding box center [189, 222] width 4 height 10
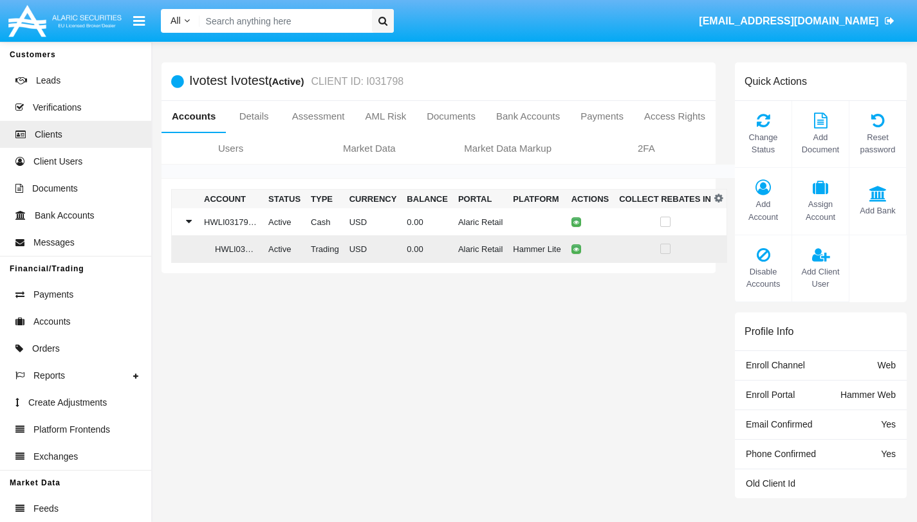
click at [284, 247] on td "Active" at bounding box center [284, 249] width 42 height 28
click at [579, 250] on icon at bounding box center [576, 249] width 6 height 6
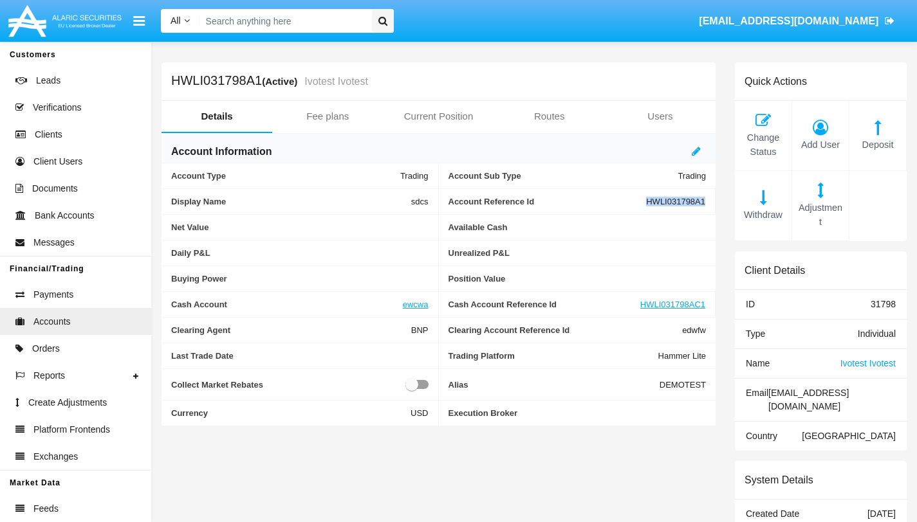
drag, startPoint x: 645, startPoint y: 199, endPoint x: 711, endPoint y: 199, distance: 65.6
click at [711, 199] on div "Account Reference Id HWLI031798A1" at bounding box center [577, 202] width 277 height 26
copy span "HWLI031798A1"
drag, startPoint x: 786, startPoint y: 396, endPoint x: 887, endPoint y: 400, distance: 100.4
click at [887, 400] on div "Email gibir10916@camjoint.com" at bounding box center [821, 400] width 172 height 43
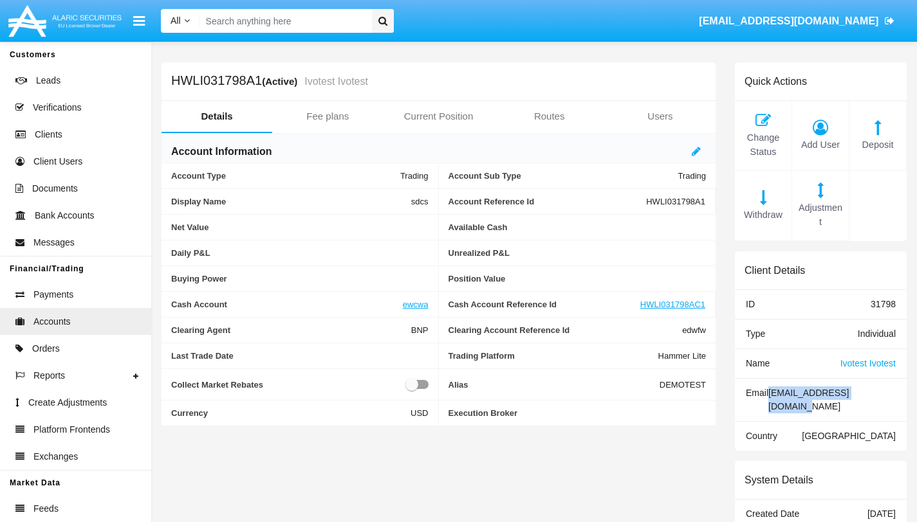
copy div "[EMAIL_ADDRESS][DOMAIN_NAME]"
click at [318, 29] on input "Search" at bounding box center [283, 21] width 168 height 24
paste input "[EMAIL_ADDRESS][DOMAIN_NAME]"
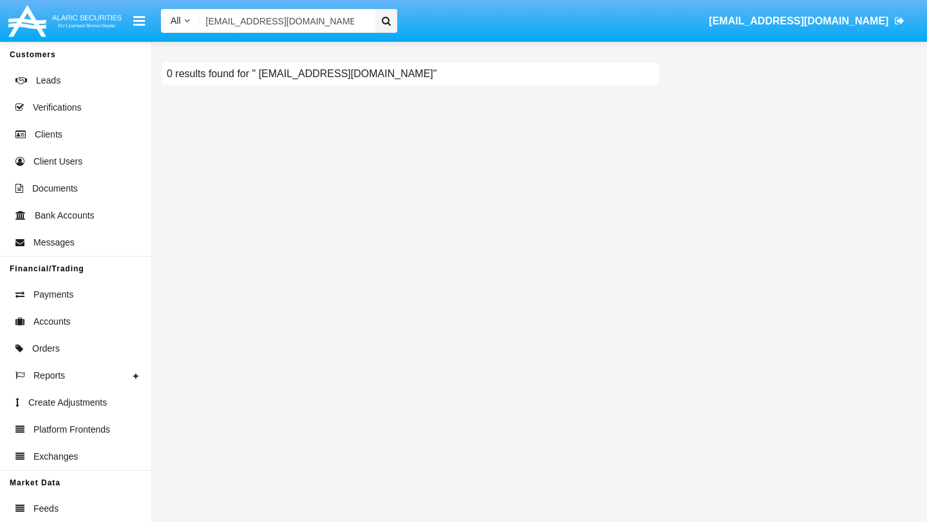
click at [329, 15] on input "[EMAIL_ADDRESS][DOMAIN_NAME]" at bounding box center [284, 21] width 171 height 24
paste input "HWLI031798A1"
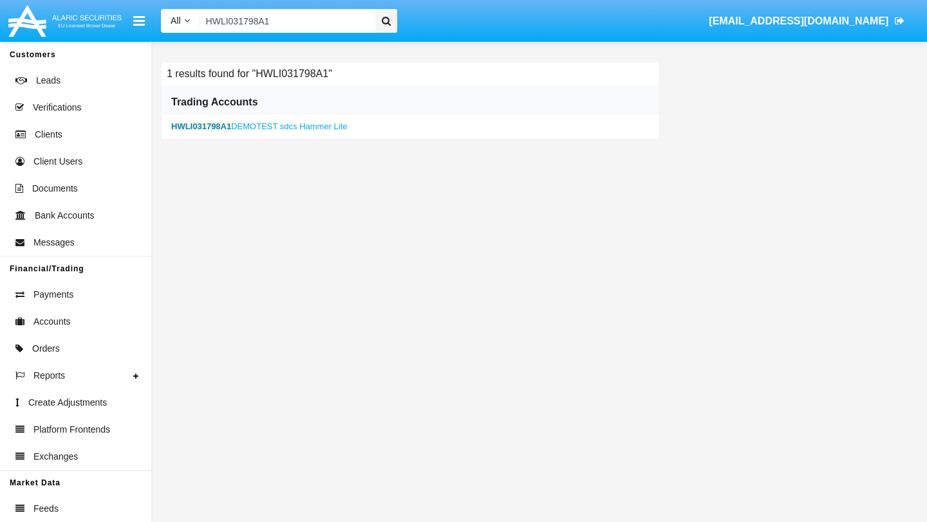
click at [217, 127] on b "HWLI031798A1" at bounding box center [201, 127] width 60 height 10
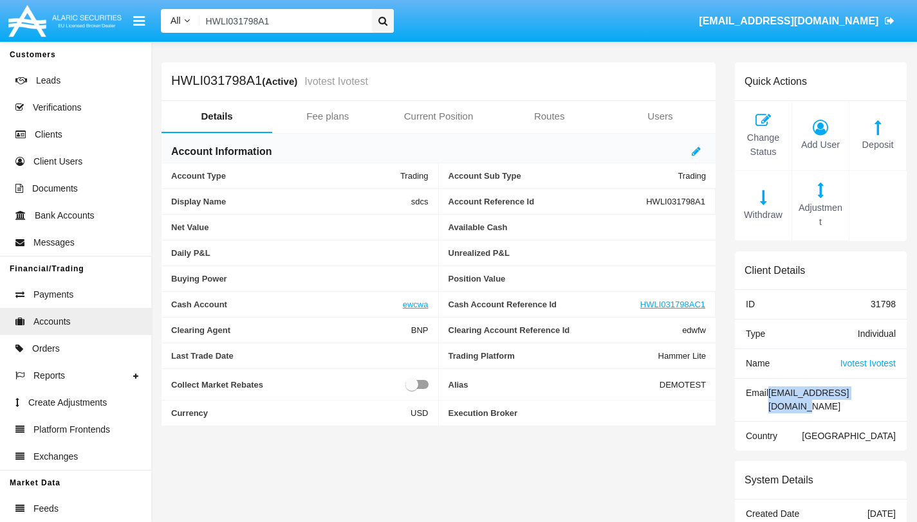
drag, startPoint x: 784, startPoint y: 395, endPoint x: 914, endPoint y: 395, distance: 130.0
click at [914, 395] on div "Quick Actions Change Status Add User Deposit Withdraw Adjustment Client Details…" at bounding box center [820, 376] width 191 height 628
copy div "[EMAIL_ADDRESS][DOMAIN_NAME]"
click at [311, 23] on input "HWLI031798A1" at bounding box center [283, 21] width 168 height 24
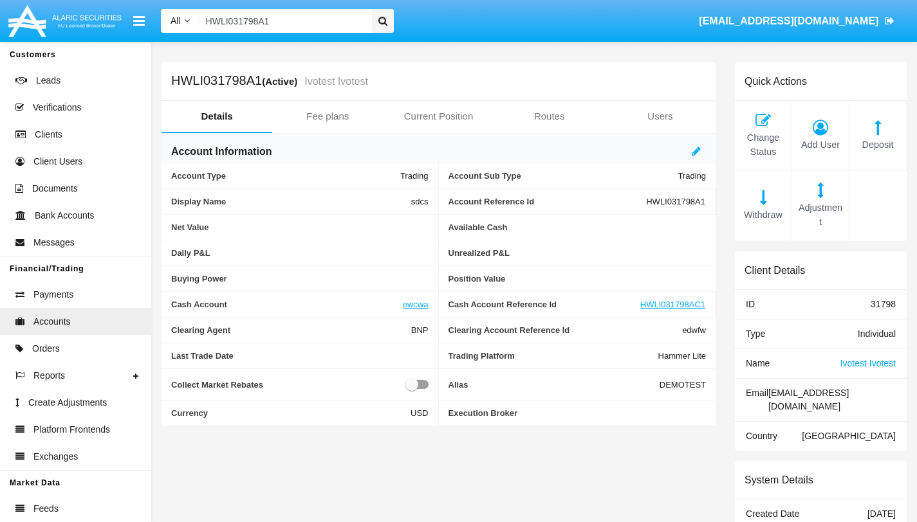
click at [311, 23] on input "HWLI031798A1" at bounding box center [283, 21] width 168 height 24
paste input "[EMAIL_ADDRESS][DOMAIN_NAME]"
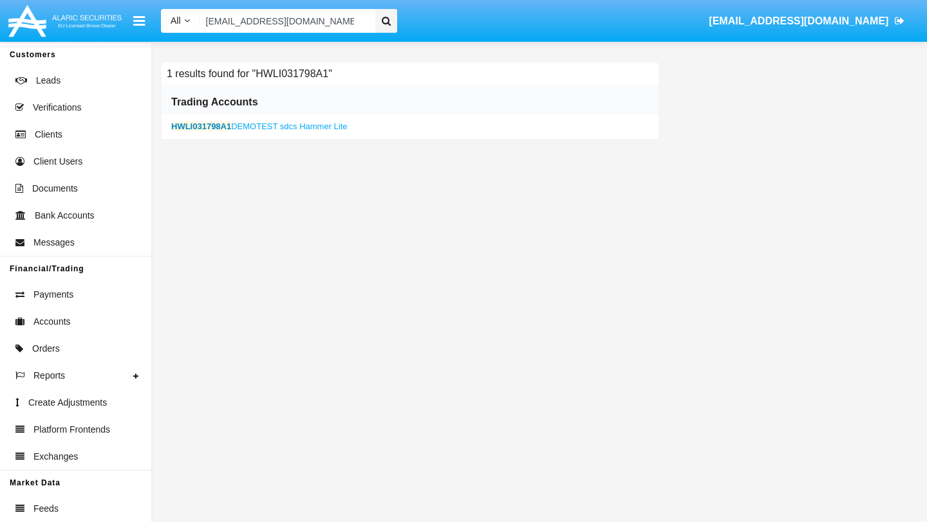
type input "[EMAIL_ADDRESS][DOMAIN_NAME]"
click at [227, 127] on b "HWLI031798A1" at bounding box center [201, 127] width 60 height 10
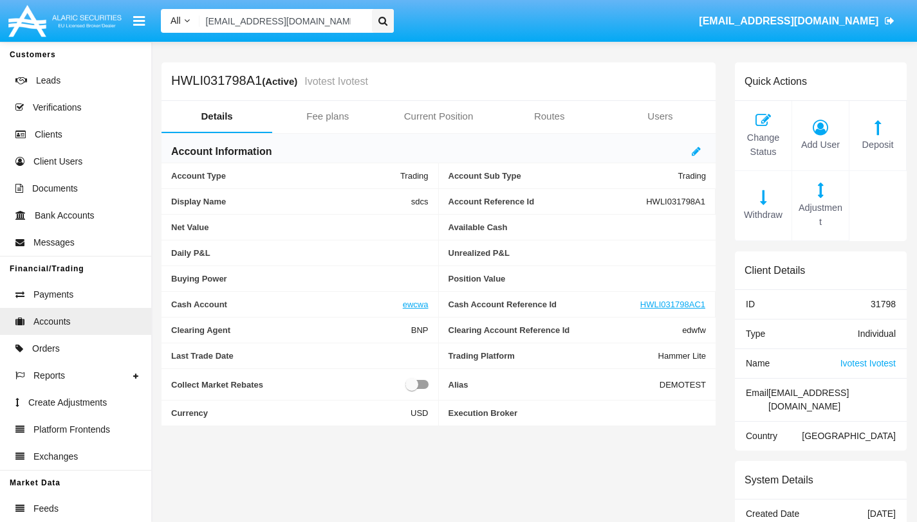
click at [864, 366] on span "Ivotest Ivotest" at bounding box center [867, 363] width 55 height 10
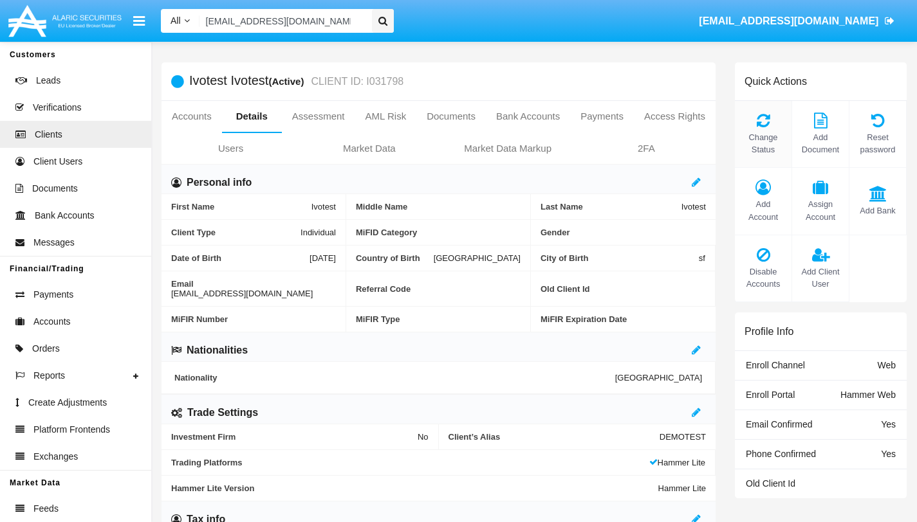
click at [771, 131] on div "Change Status" at bounding box center [763, 134] width 57 height 67
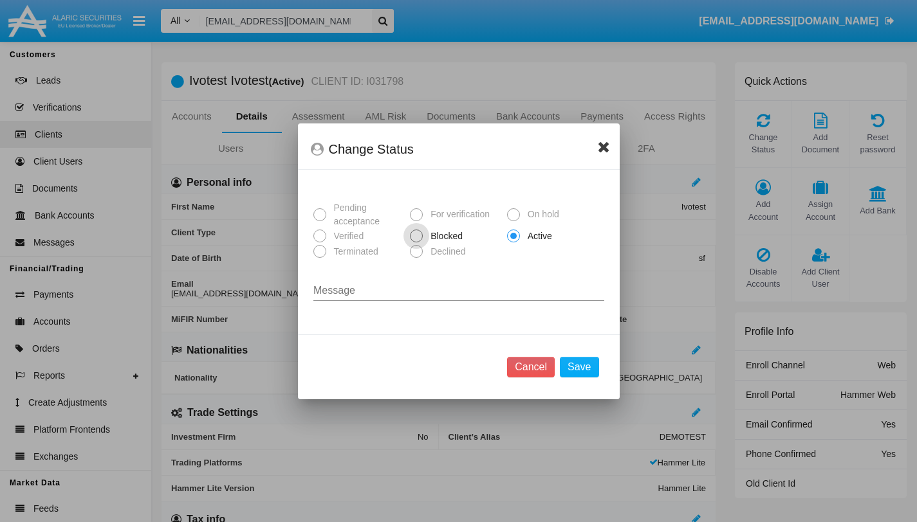
click at [598, 142] on icon at bounding box center [604, 146] width 12 height 15
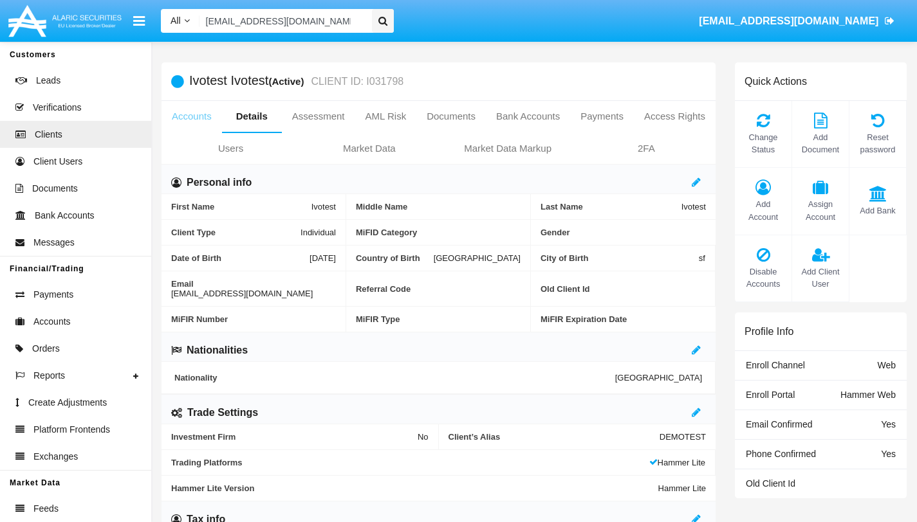
click at [208, 119] on link "Accounts" at bounding box center [191, 116] width 60 height 31
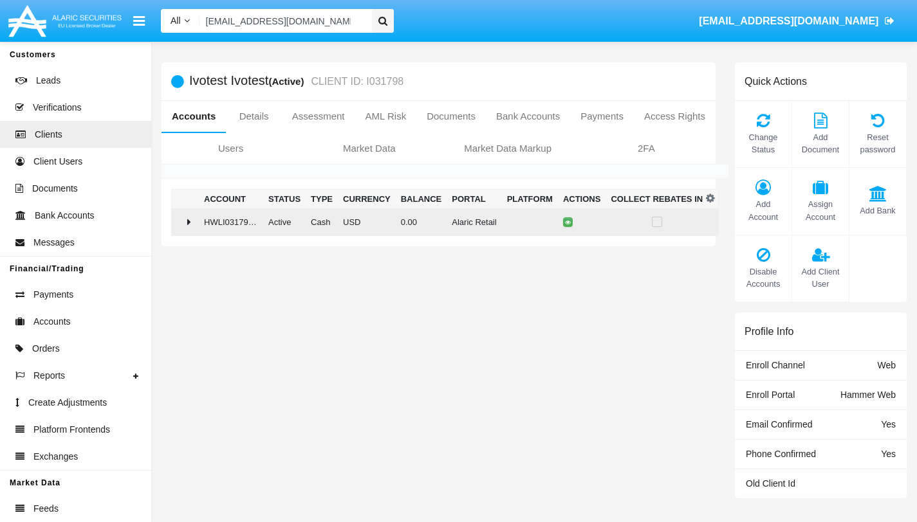
click at [190, 225] on icon at bounding box center [189, 222] width 4 height 10
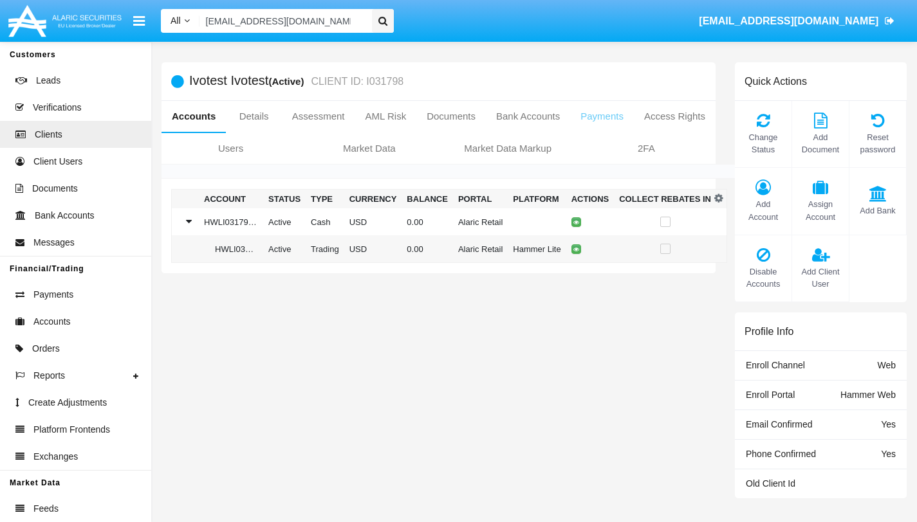
click at [634, 121] on link "Payments" at bounding box center [602, 116] width 64 height 31
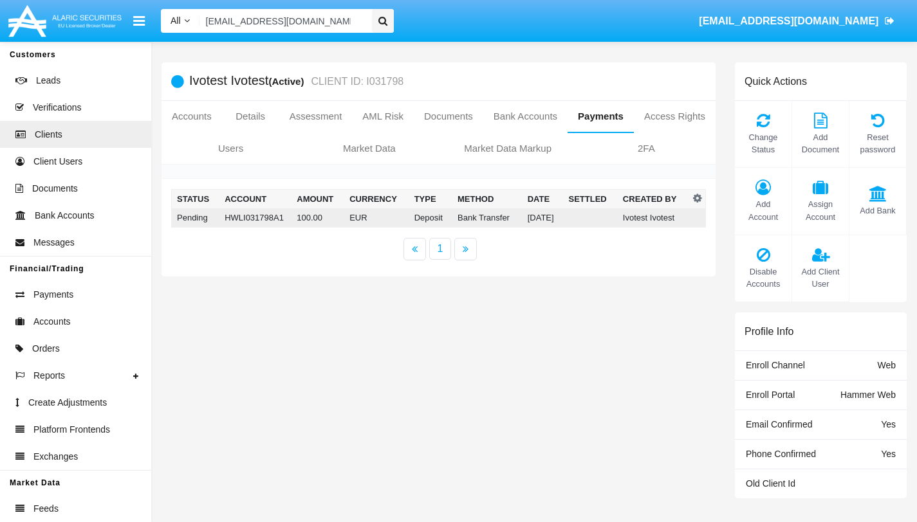
click at [531, 221] on td "[DATE]" at bounding box center [542, 217] width 41 height 19
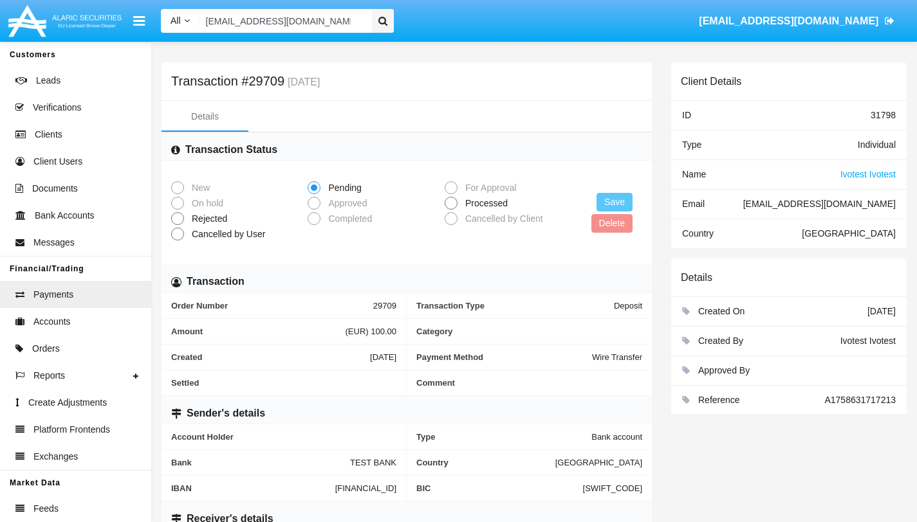
click at [452, 203] on span at bounding box center [451, 203] width 13 height 13
click at [451, 210] on input "Processed" at bounding box center [450, 210] width 1 height 1
radio input "true"
click at [607, 203] on button "Save" at bounding box center [614, 202] width 36 height 19
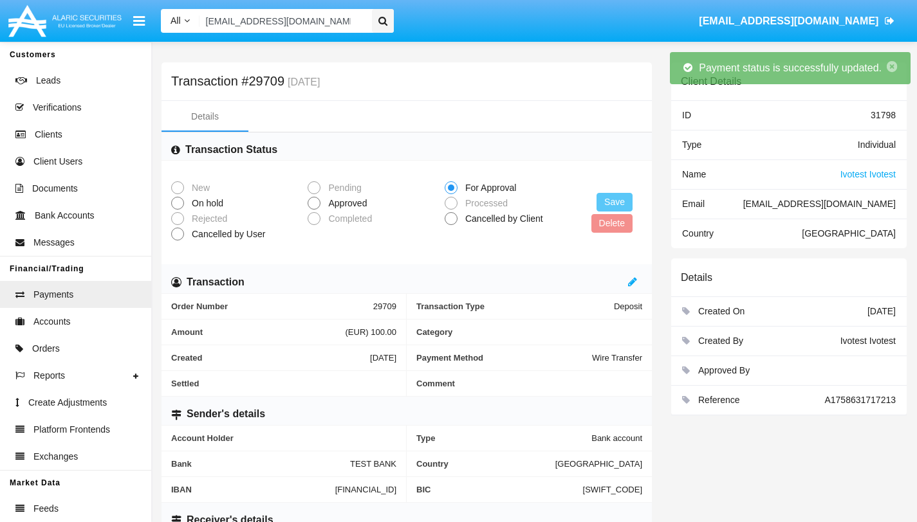
click at [314, 203] on span at bounding box center [314, 203] width 13 height 13
click at [314, 210] on input "Approved" at bounding box center [313, 210] width 1 height 1
radio input "true"
click at [622, 201] on button "Save" at bounding box center [614, 202] width 36 height 19
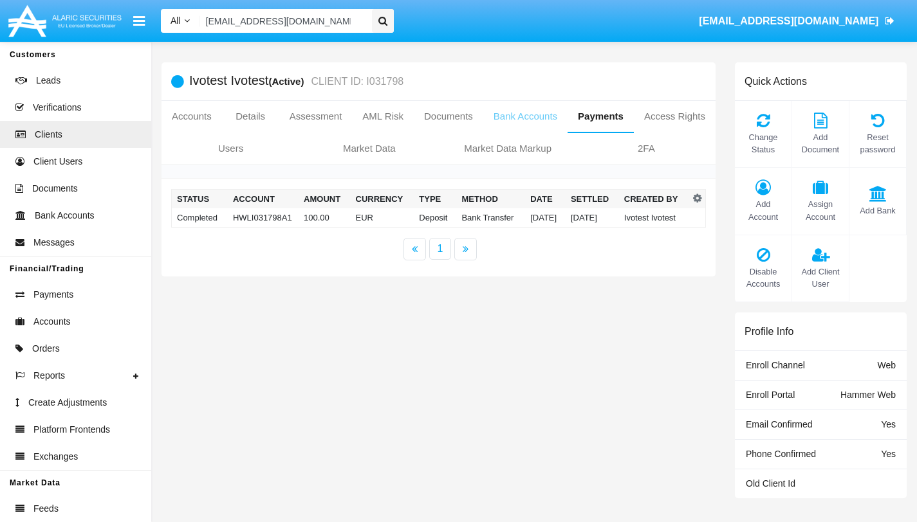
click at [567, 121] on link "Bank Accounts" at bounding box center [525, 116] width 84 height 31
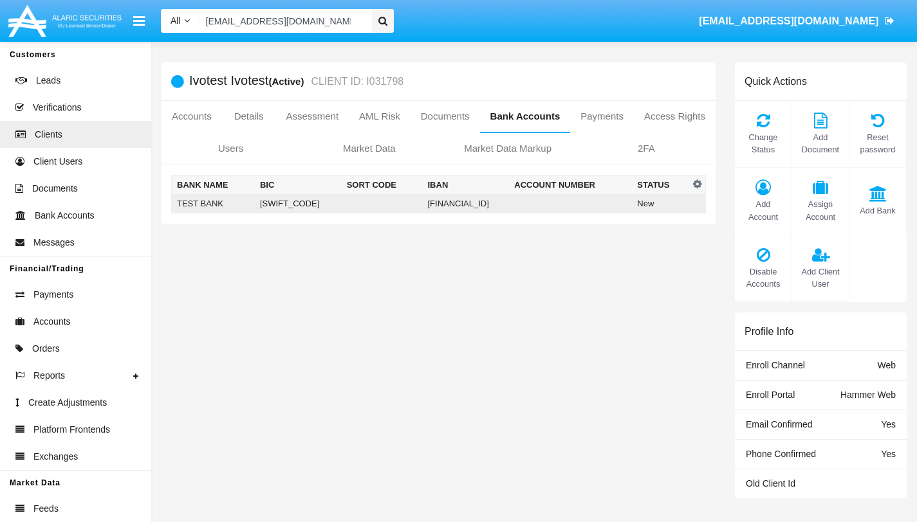
click at [662, 208] on td "New" at bounding box center [660, 203] width 57 height 19
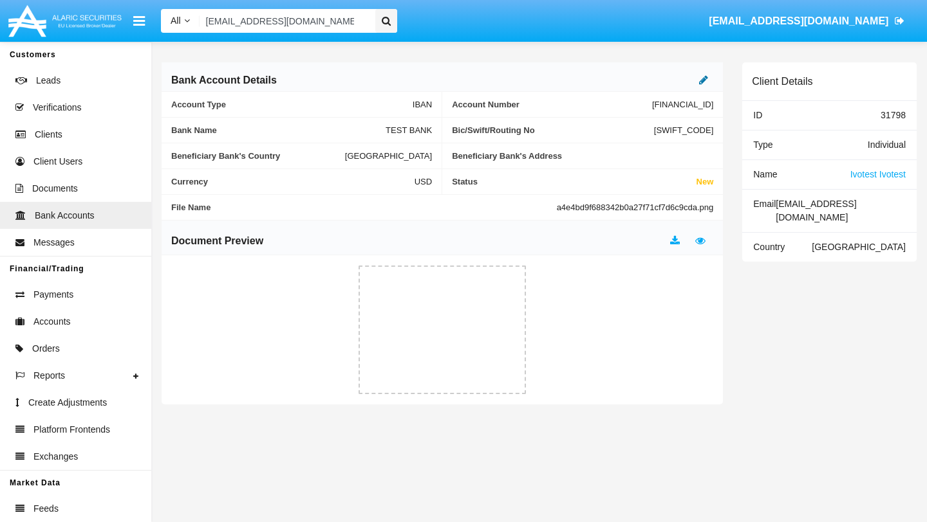
click at [701, 77] on icon at bounding box center [703, 80] width 9 height 10
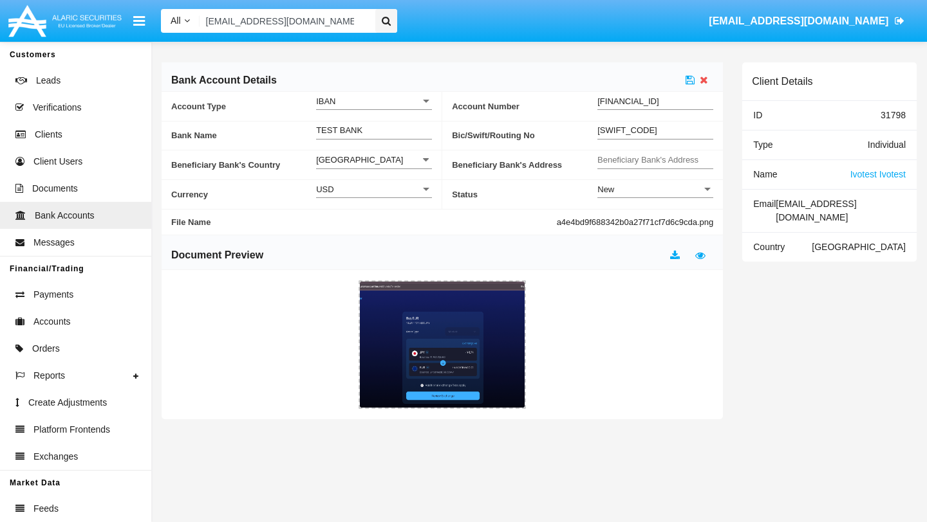
click at [678, 195] on div "New" at bounding box center [649, 189] width 104 height 11
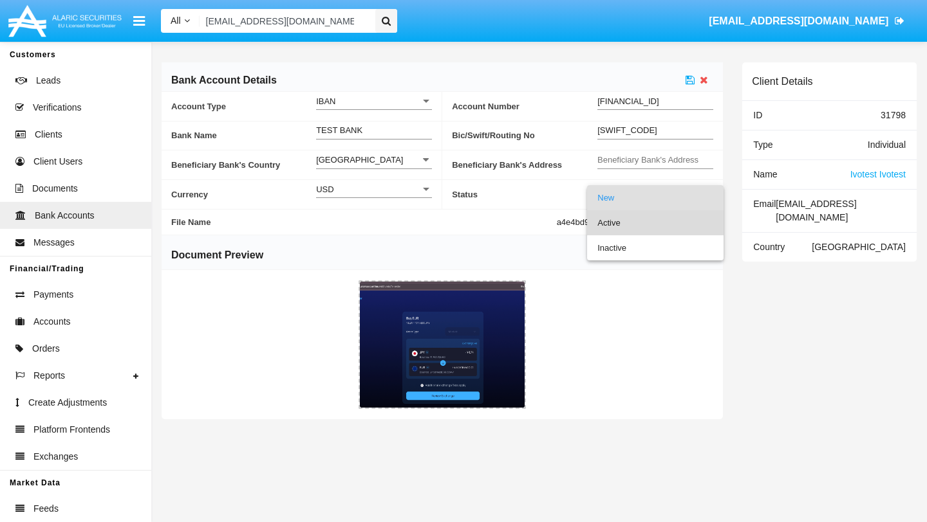
click at [629, 221] on span "Active" at bounding box center [655, 222] width 116 height 25
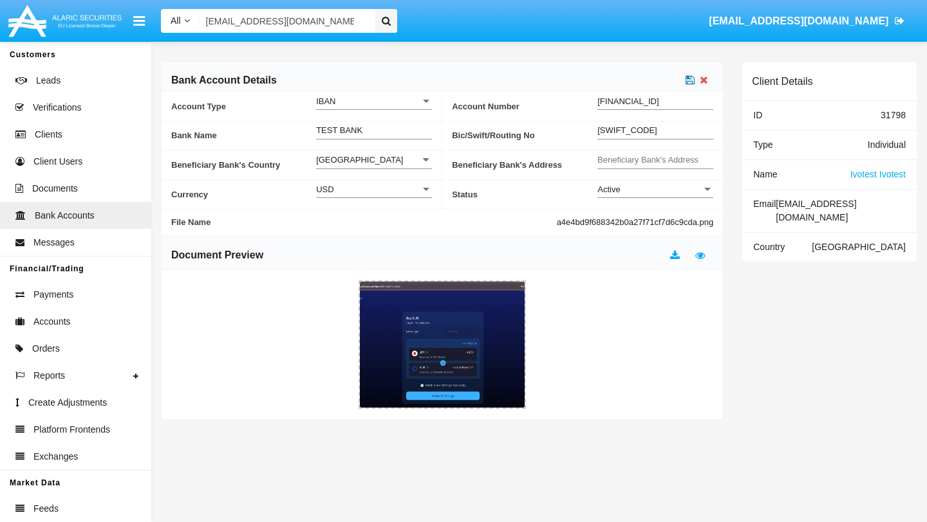
click at [691, 83] on icon at bounding box center [689, 80] width 9 height 10
